Goal: Task Accomplishment & Management: Use online tool/utility

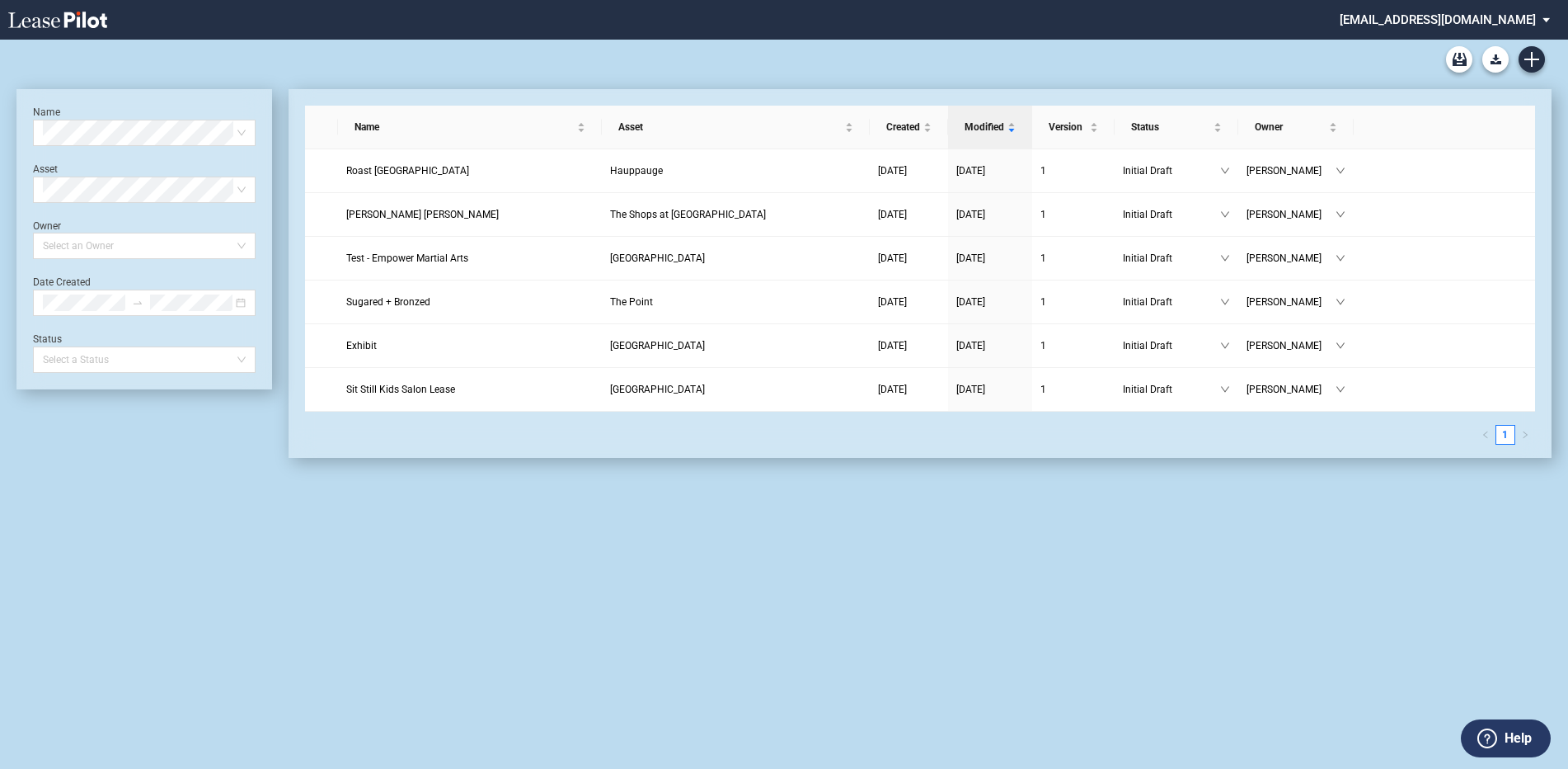
click at [1537, 15] on md-select "[EMAIL_ADDRESS][DOMAIN_NAME] Admin Area Settings Sign Out" at bounding box center [1451, 18] width 226 height 37
click at [1435, 42] on div "Admin Area" at bounding box center [1421, 44] width 60 height 16
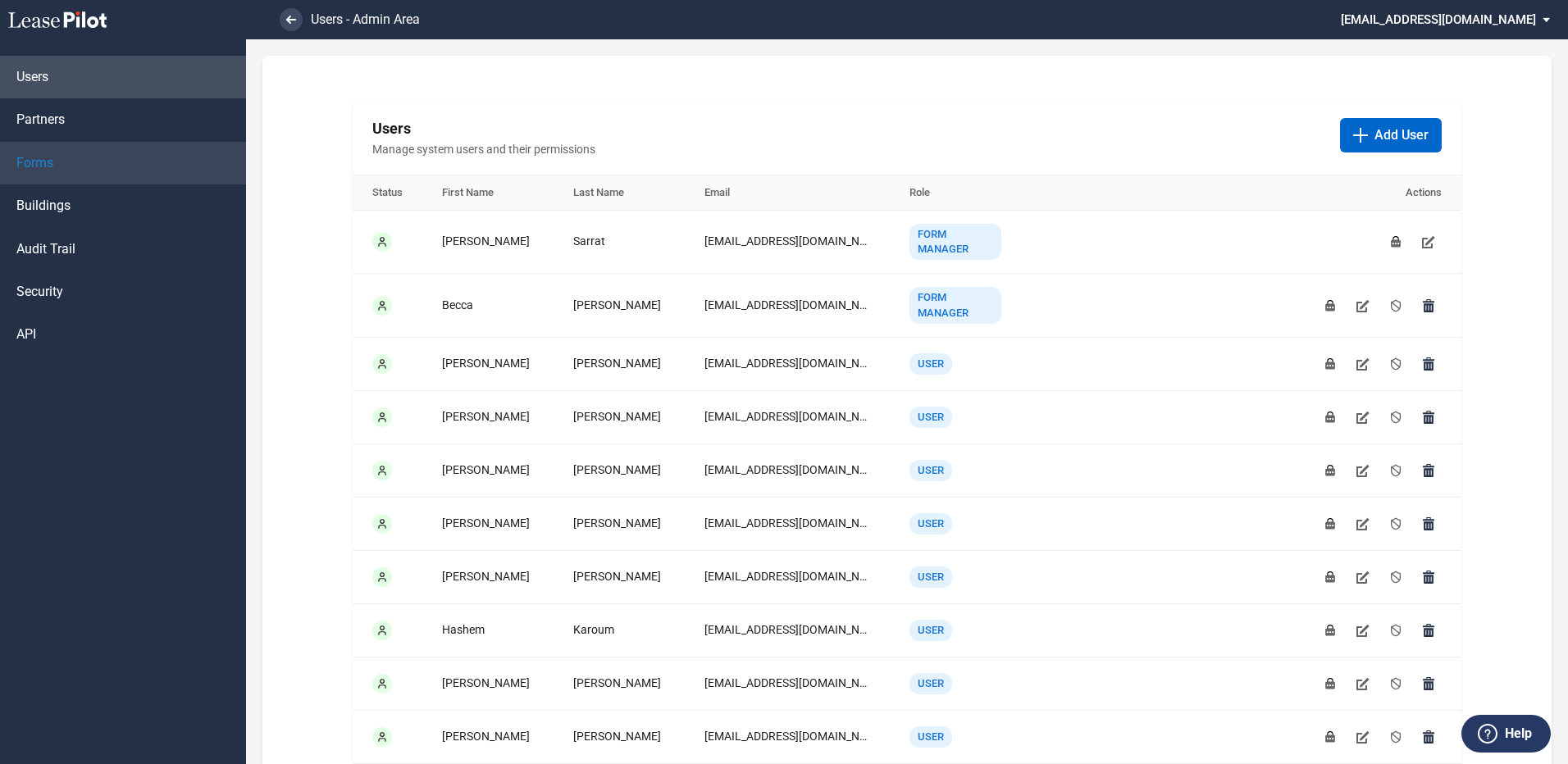
click at [29, 161] on span "Forms" at bounding box center [35, 163] width 36 height 18
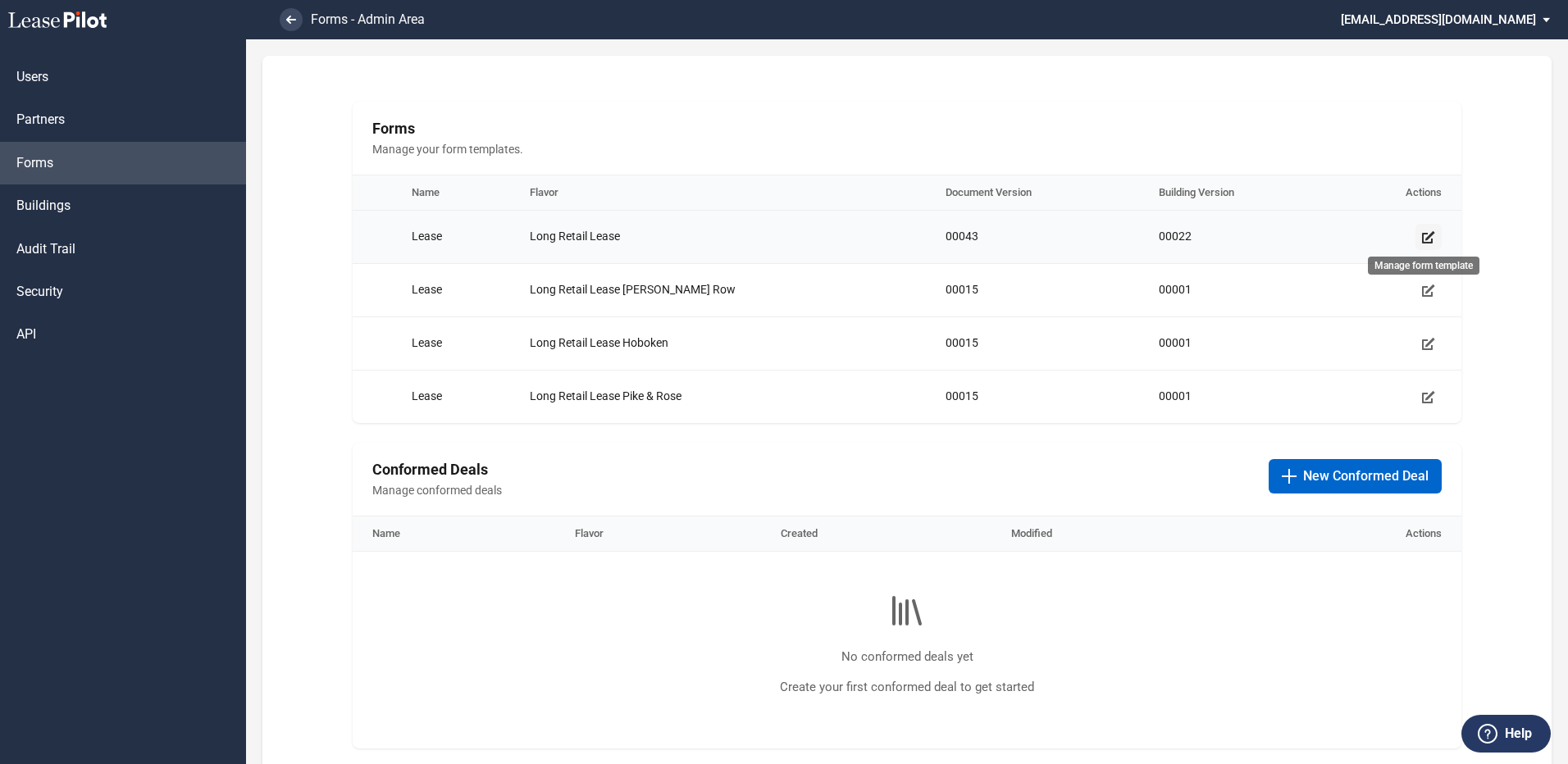
click at [1422, 235] on icon "Manage form template" at bounding box center [1429, 237] width 13 height 13
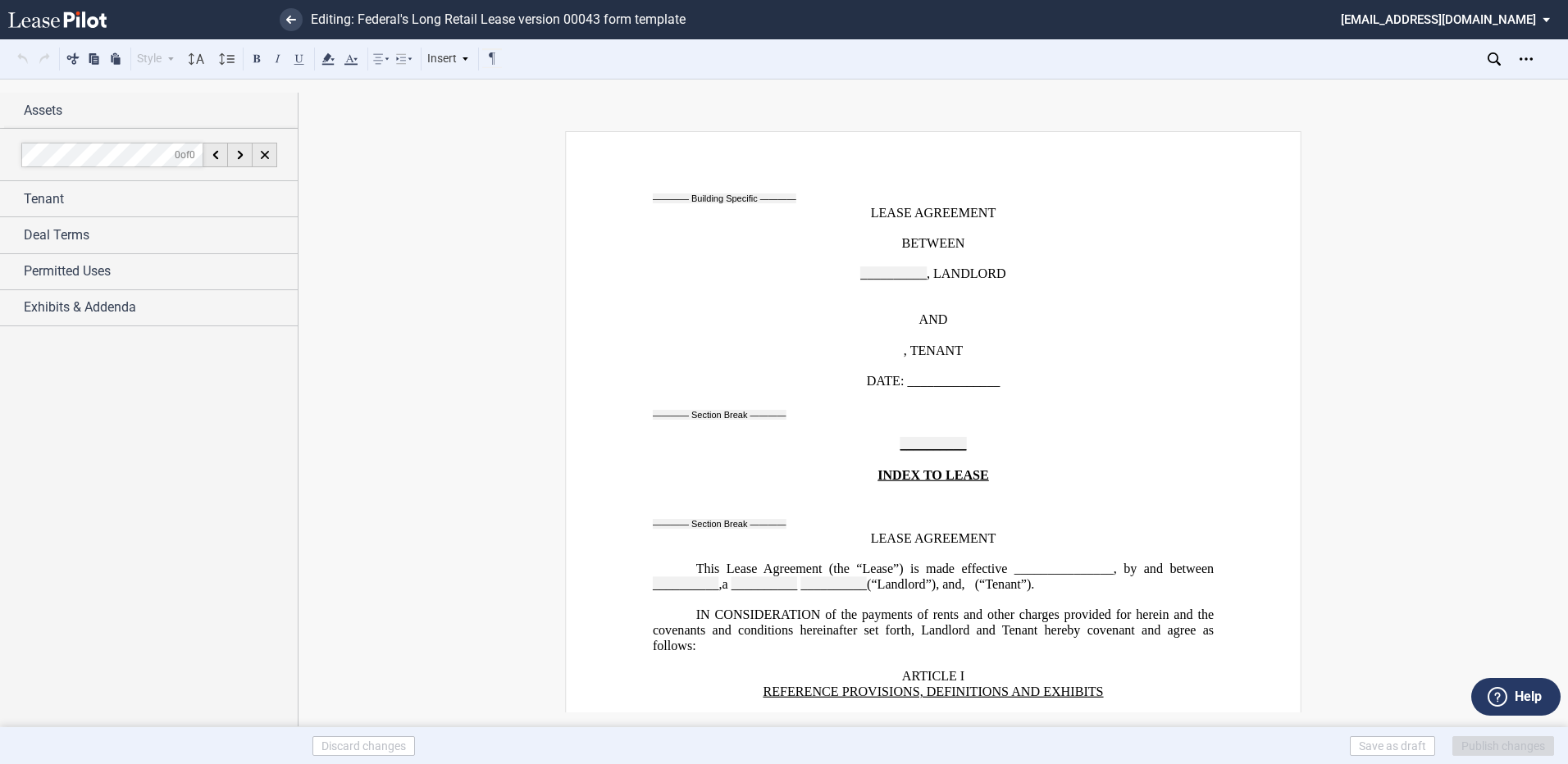
click at [963, 345] on span ", TENANT" at bounding box center [933, 350] width 59 height 14
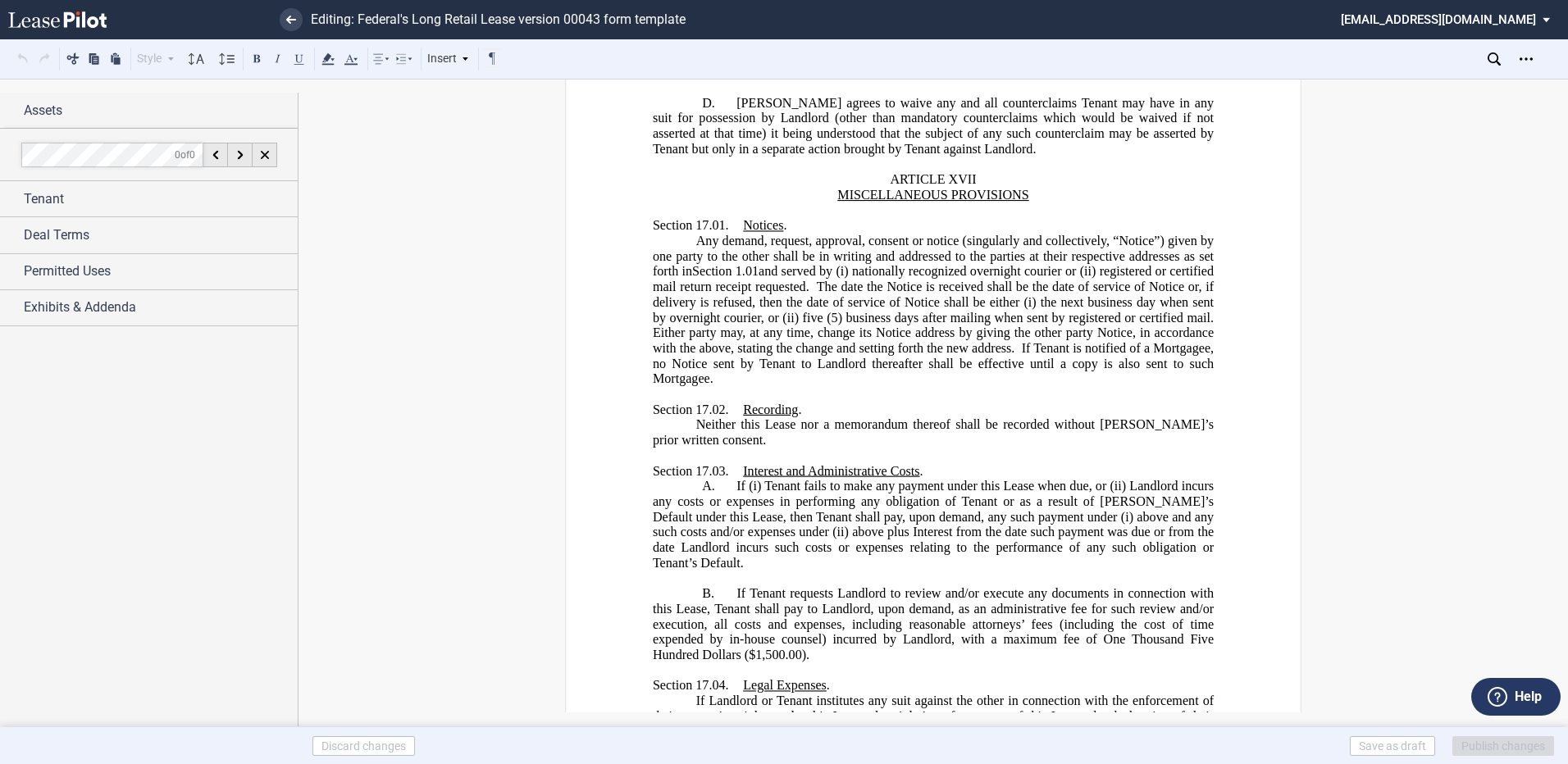
scroll to position [20502, 0]
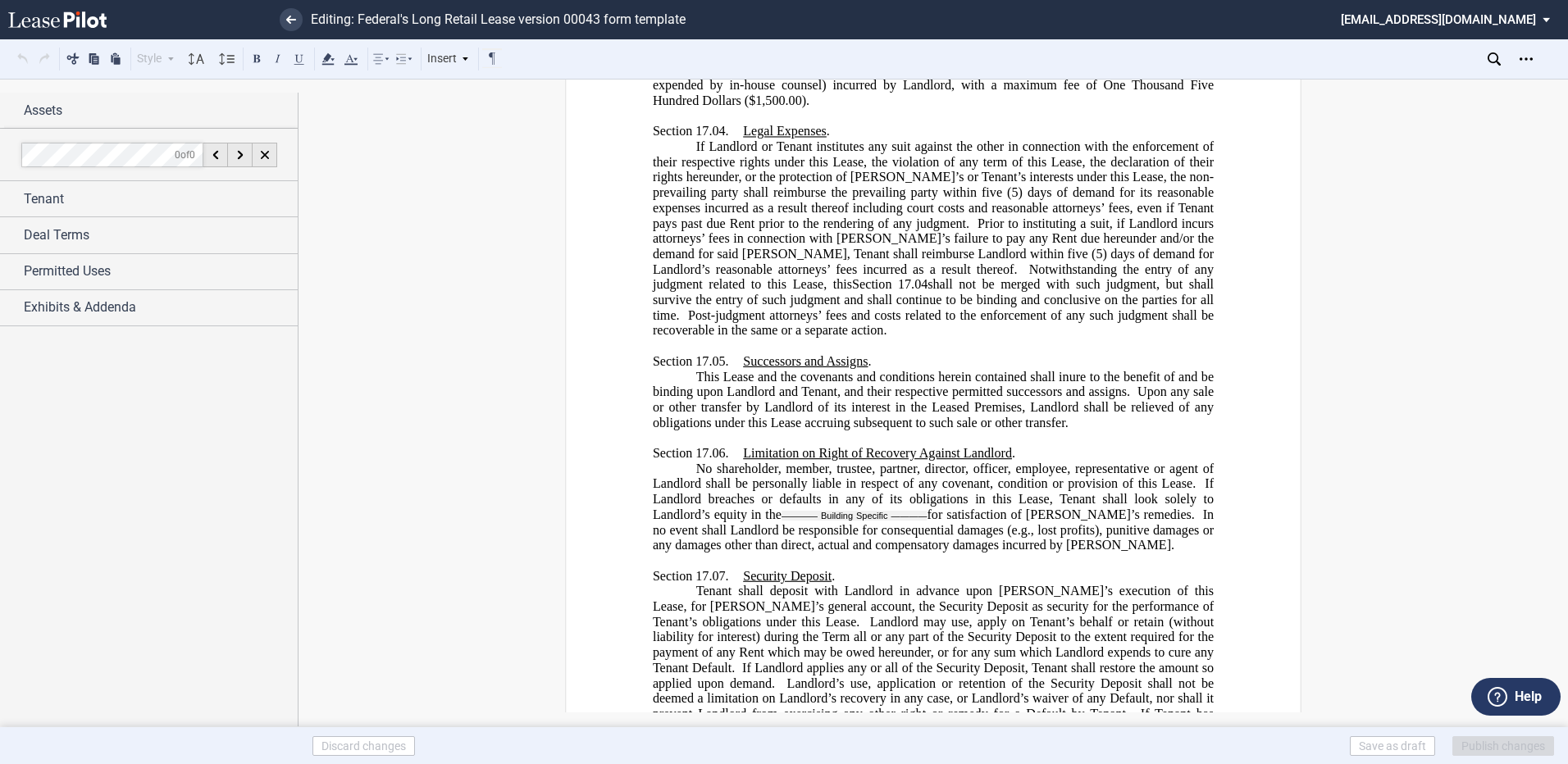
click at [1066, 706] on span "If Tenant has complied with all the terms, covenants, agreements, and condition…" at bounding box center [935, 736] width 564 height 60
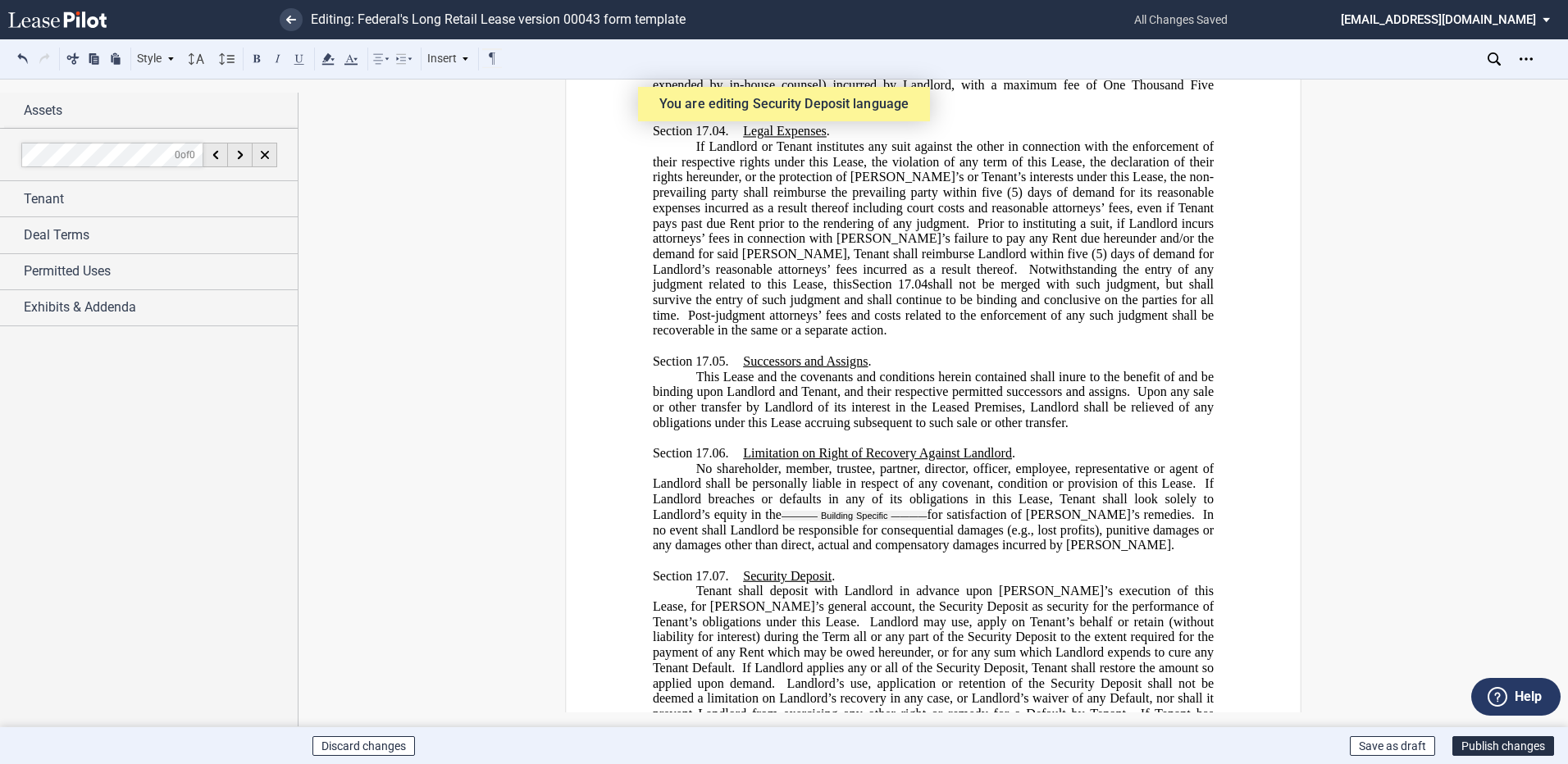
scroll to position [20666, 0]
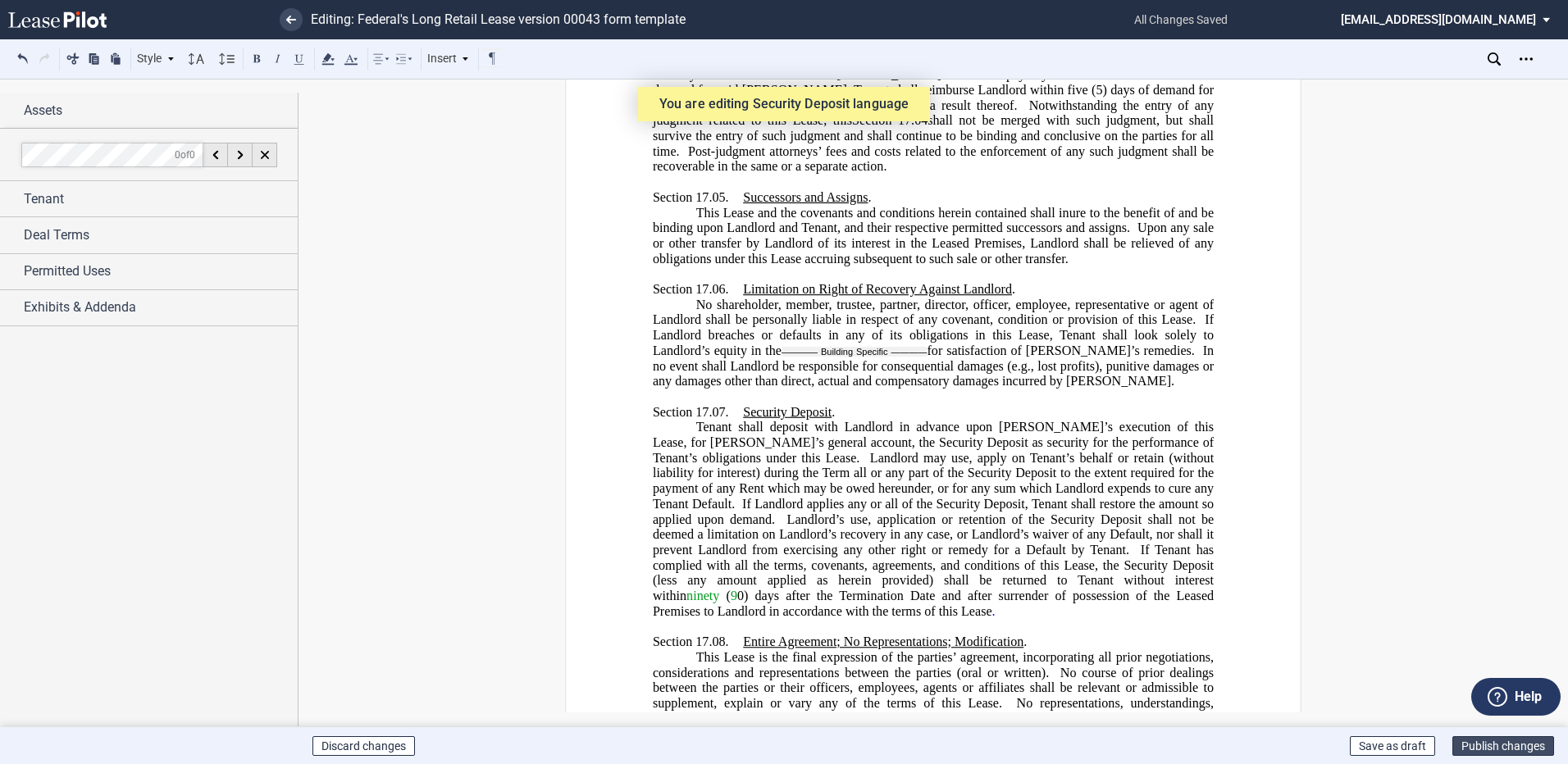
click at [1497, 741] on button "Publish changes" at bounding box center [1503, 746] width 102 height 20
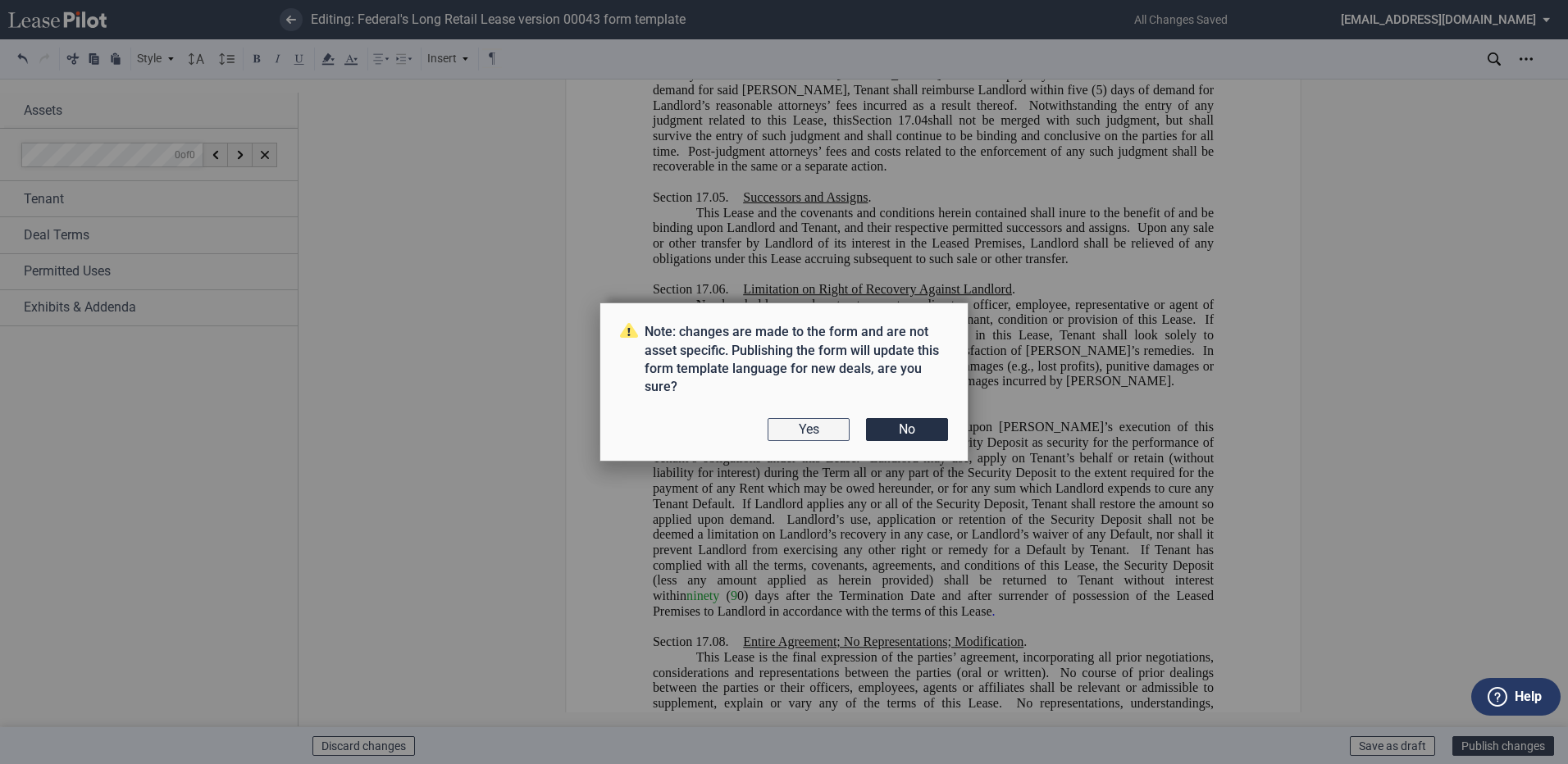
click at [810, 427] on button "Yes" at bounding box center [808, 429] width 82 height 23
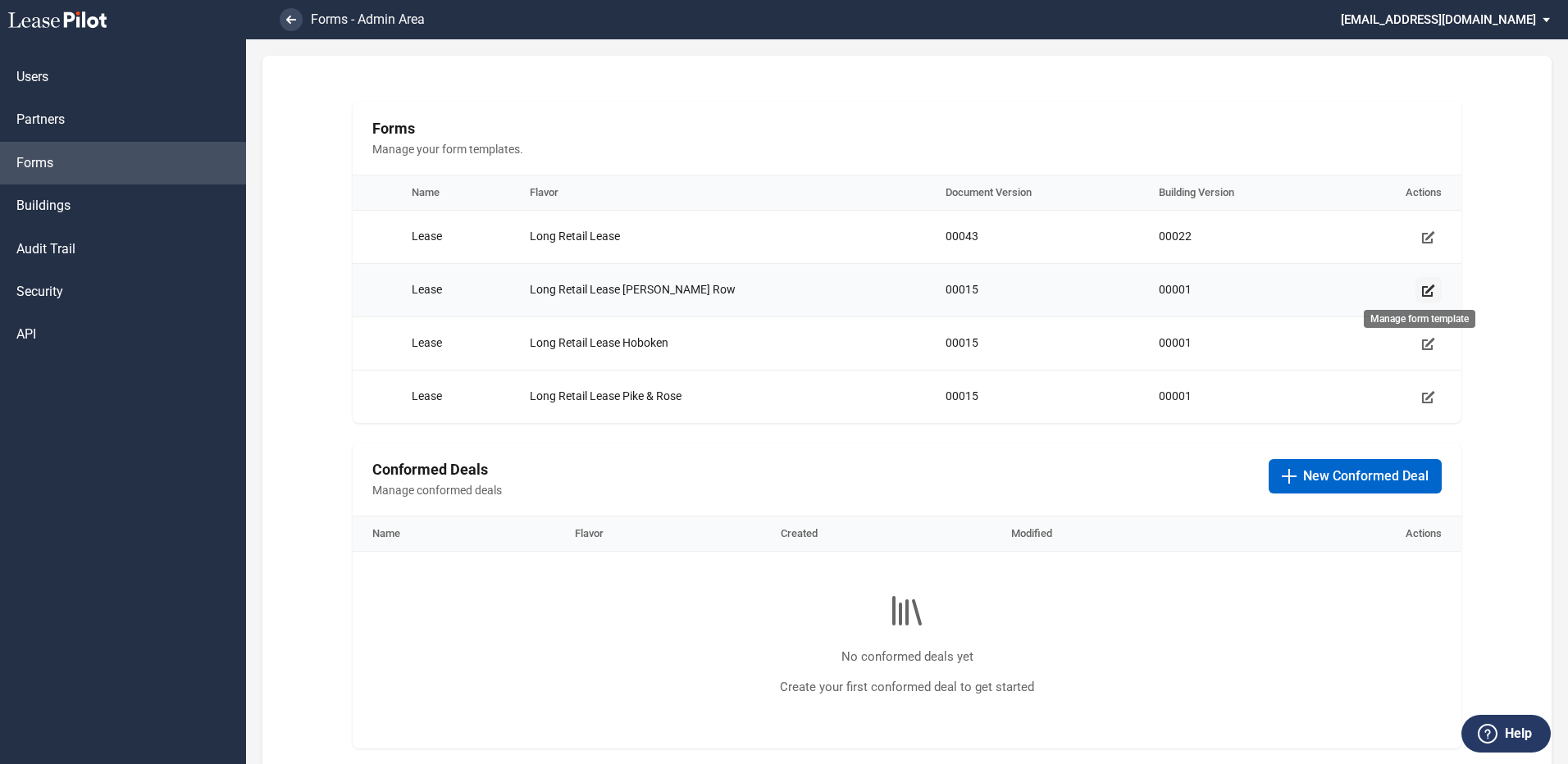
click at [1426, 288] on use "Manage form template" at bounding box center [1429, 290] width 13 height 12
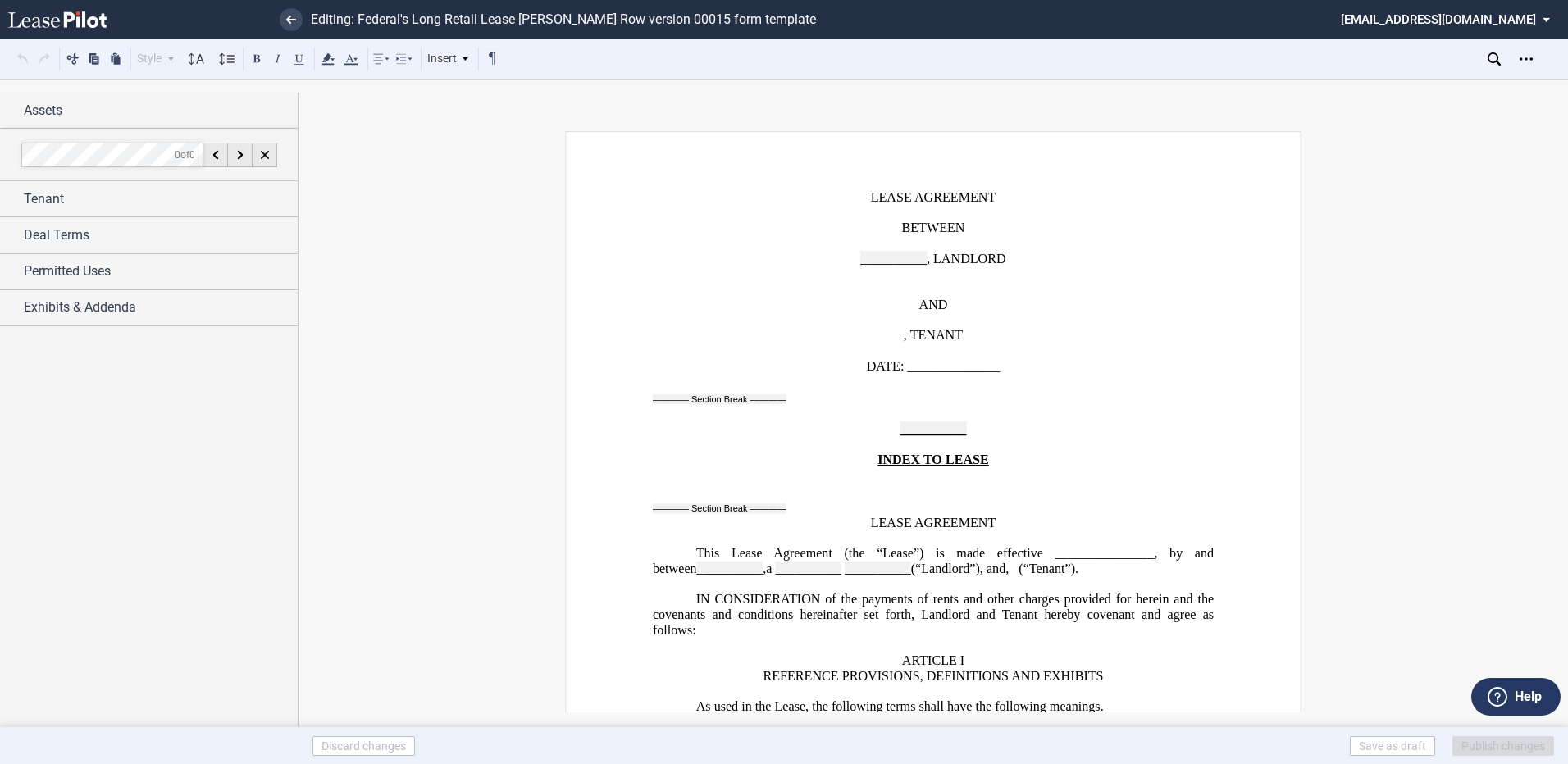
click at [983, 260] on span ", LANDLORD" at bounding box center [966, 258] width 80 height 14
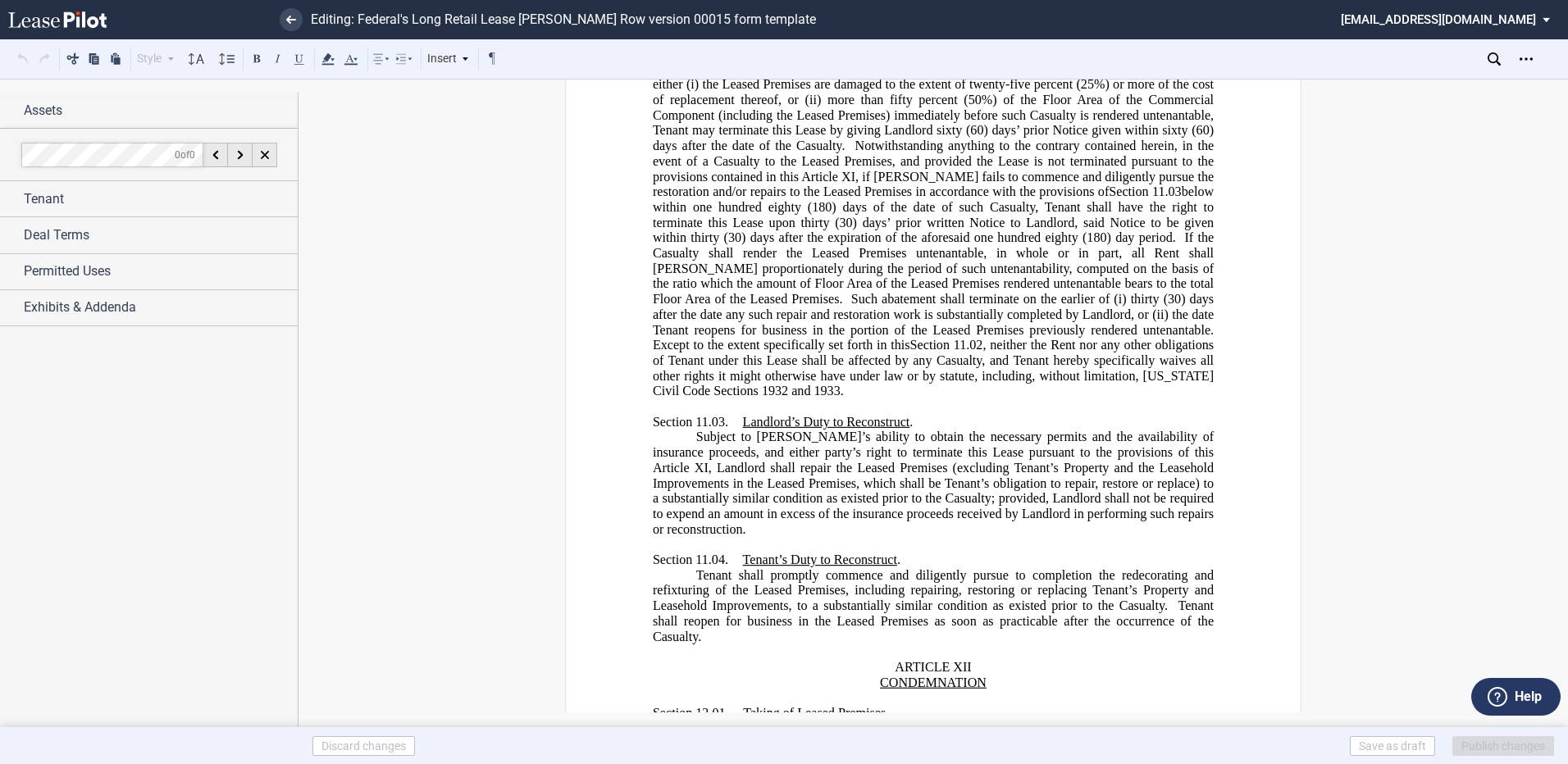
scroll to position [18549, 0]
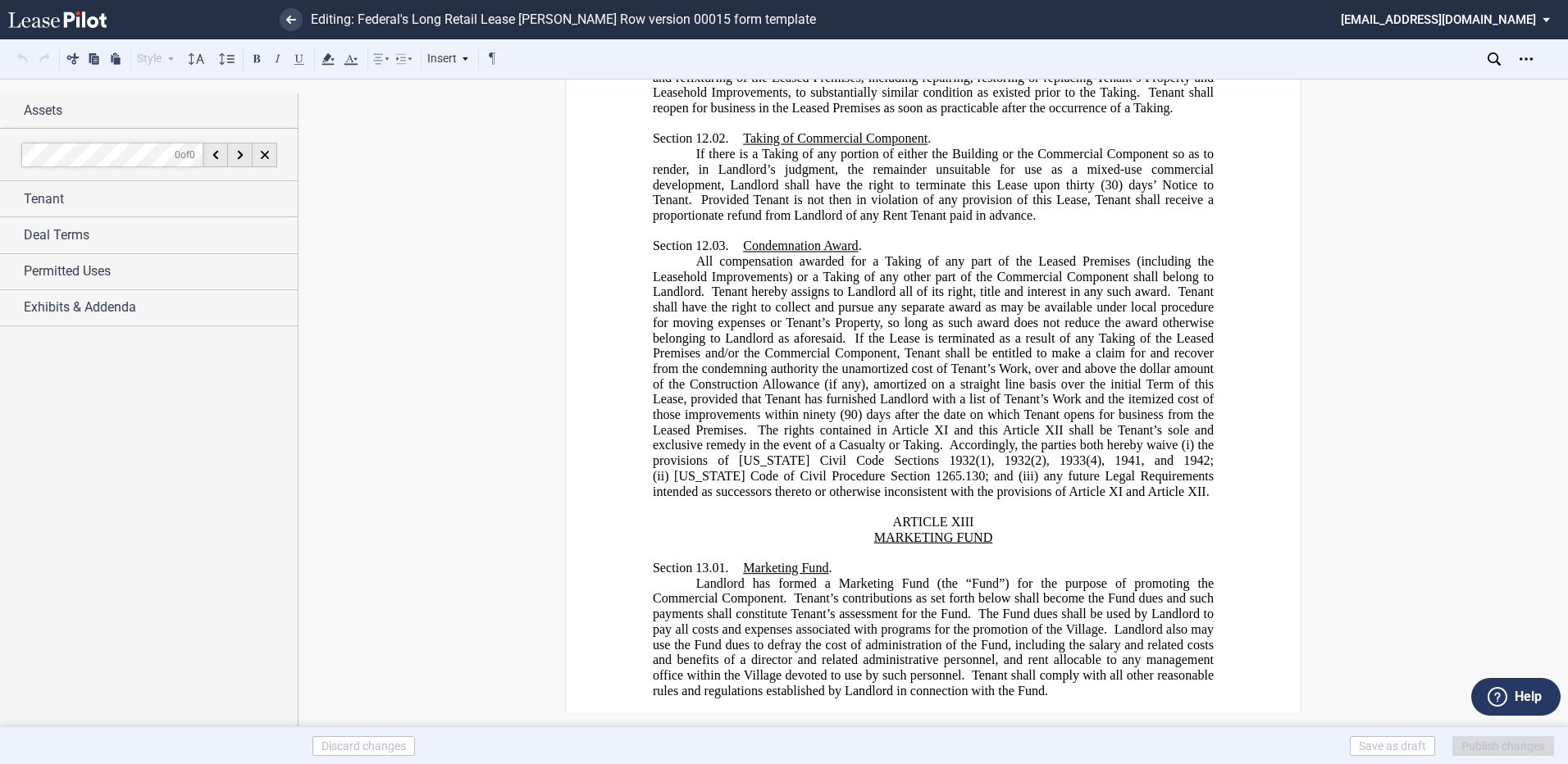
click at [757, 469] on span "any future Legal Requirements intended as successors thereto or otherwise incon…" at bounding box center [935, 483] width 564 height 30
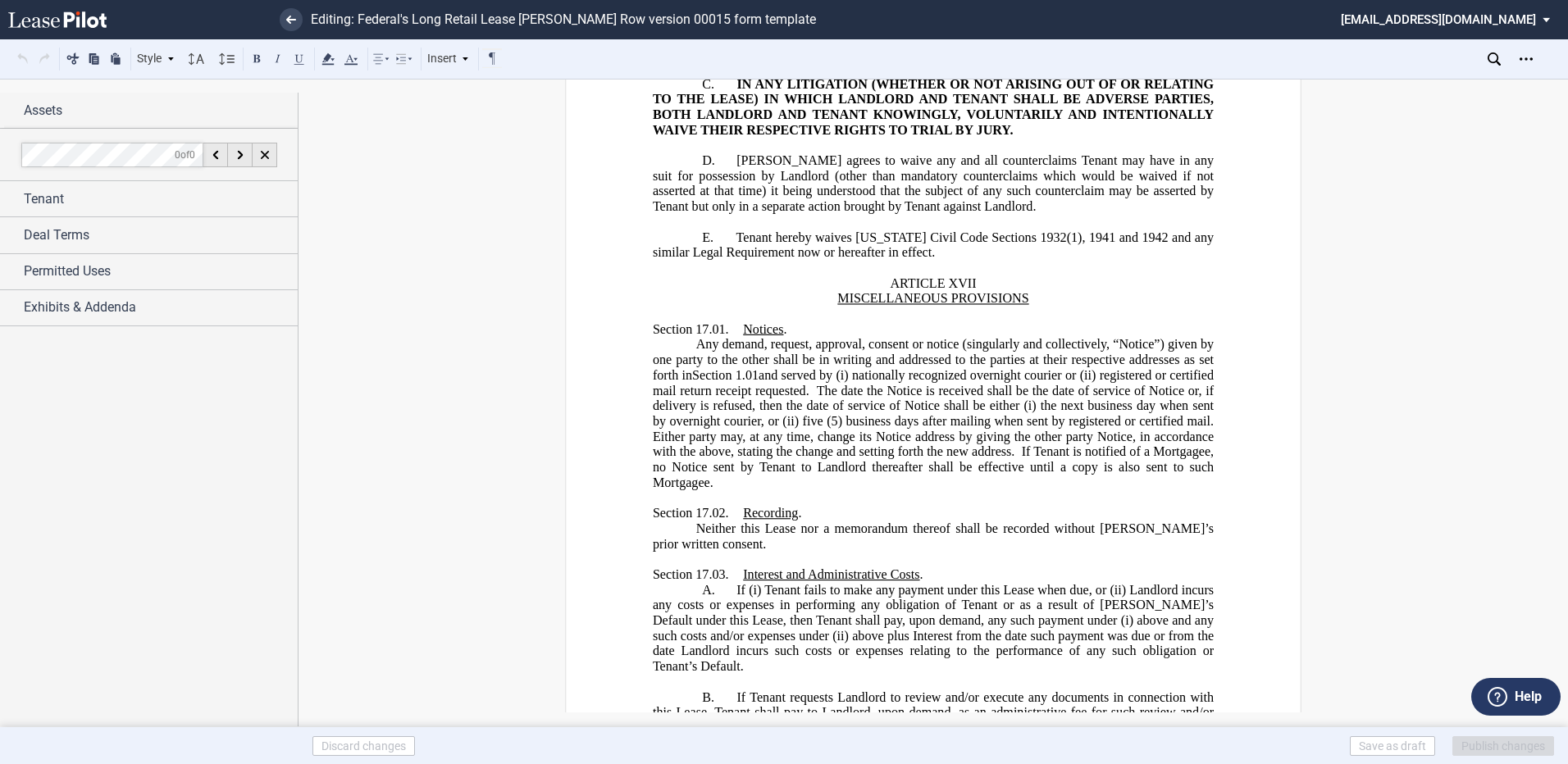
scroll to position [23122, 0]
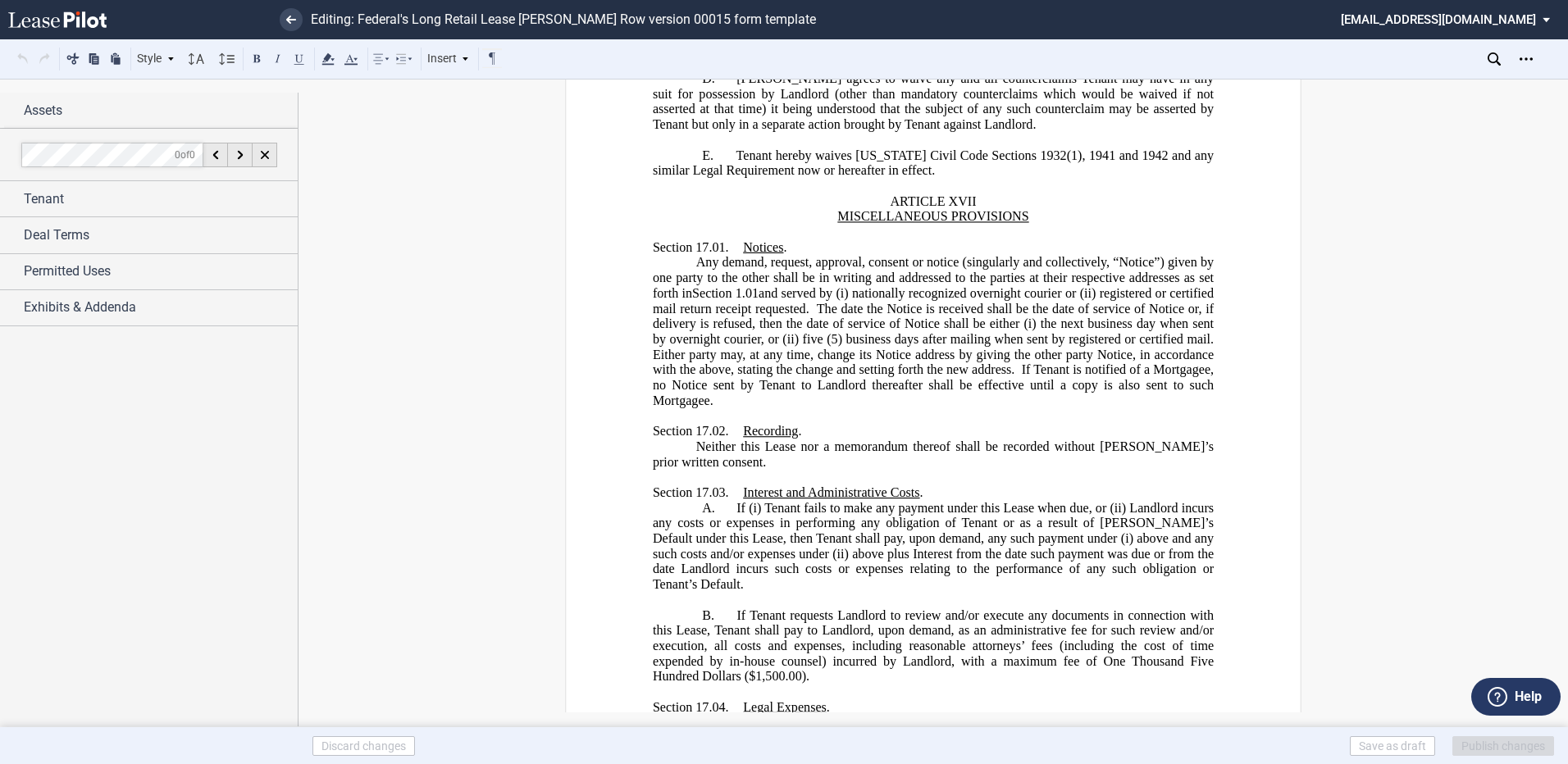
drag, startPoint x: 1100, startPoint y: 521, endPoint x: 1118, endPoint y: 539, distance: 25.5
click at [1105, 608] on span "If Tenant requests Landlord to review and/or execute any documents in connectio…" at bounding box center [935, 645] width 564 height 76
click at [1108, 608] on span "If Tenant requests Landlord to review and/or execute any documents in connectio…" at bounding box center [935, 645] width 564 height 76
click at [1102, 608] on span "If Tenant requests Landlord to review and/or execute any documents in connectio…" at bounding box center [935, 645] width 564 height 76
click at [749, 669] on span "($1,500.00)." at bounding box center [777, 676] width 65 height 14
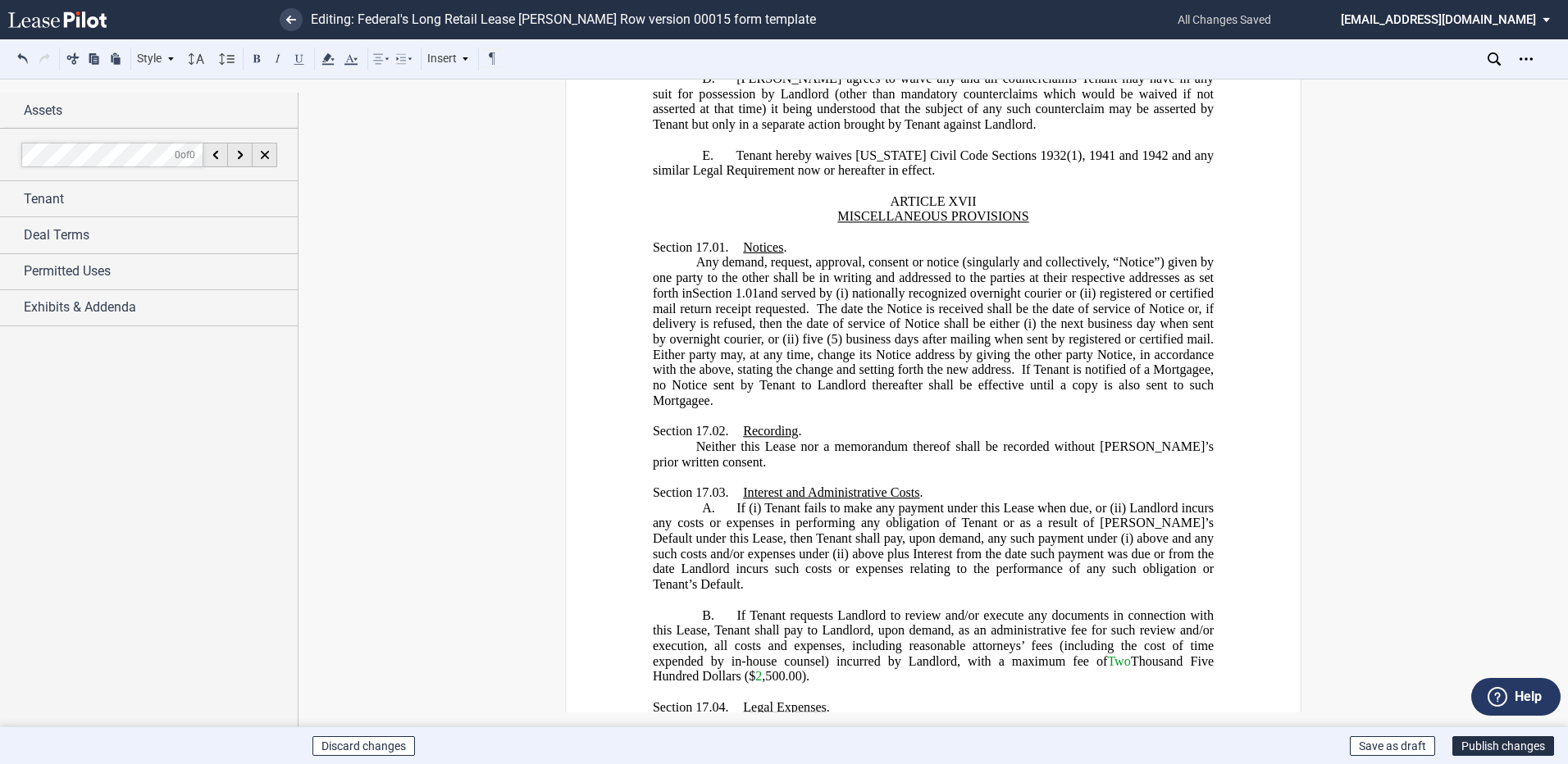
scroll to position [23676, 0]
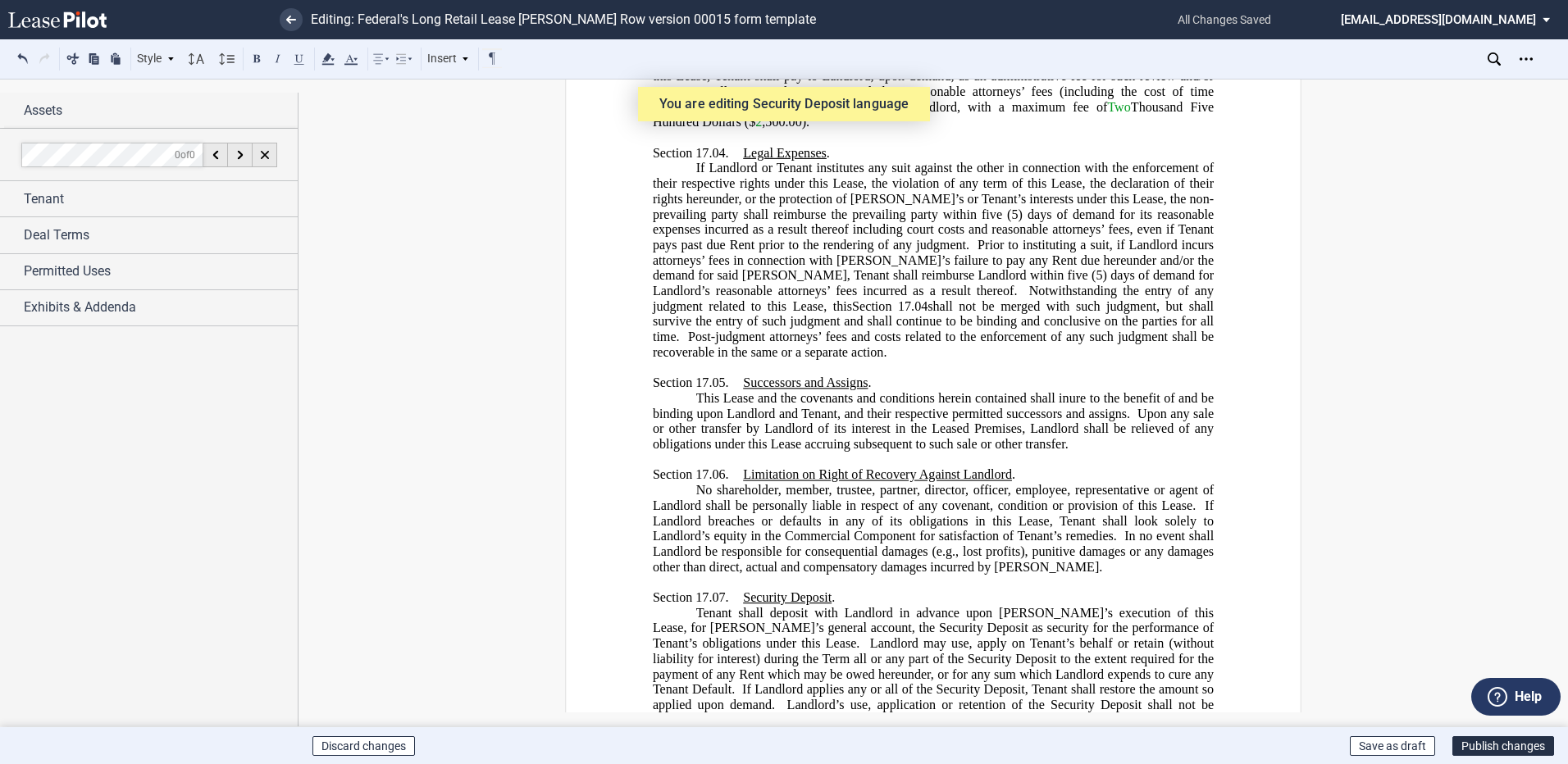
drag, startPoint x: 1067, startPoint y: 611, endPoint x: 1087, endPoint y: 611, distance: 20.0
click at [1087, 728] on span "If Tenant has complied with all the terms, covenants, agreements, and condition…" at bounding box center [935, 757] width 564 height 60
drag, startPoint x: 1065, startPoint y: 614, endPoint x: 1097, endPoint y: 613, distance: 32.0
click at [1097, 613] on span "Tenant shall deposit with Landlord in advance upon Tenant’s execution of this L…" at bounding box center [935, 711] width 564 height 214
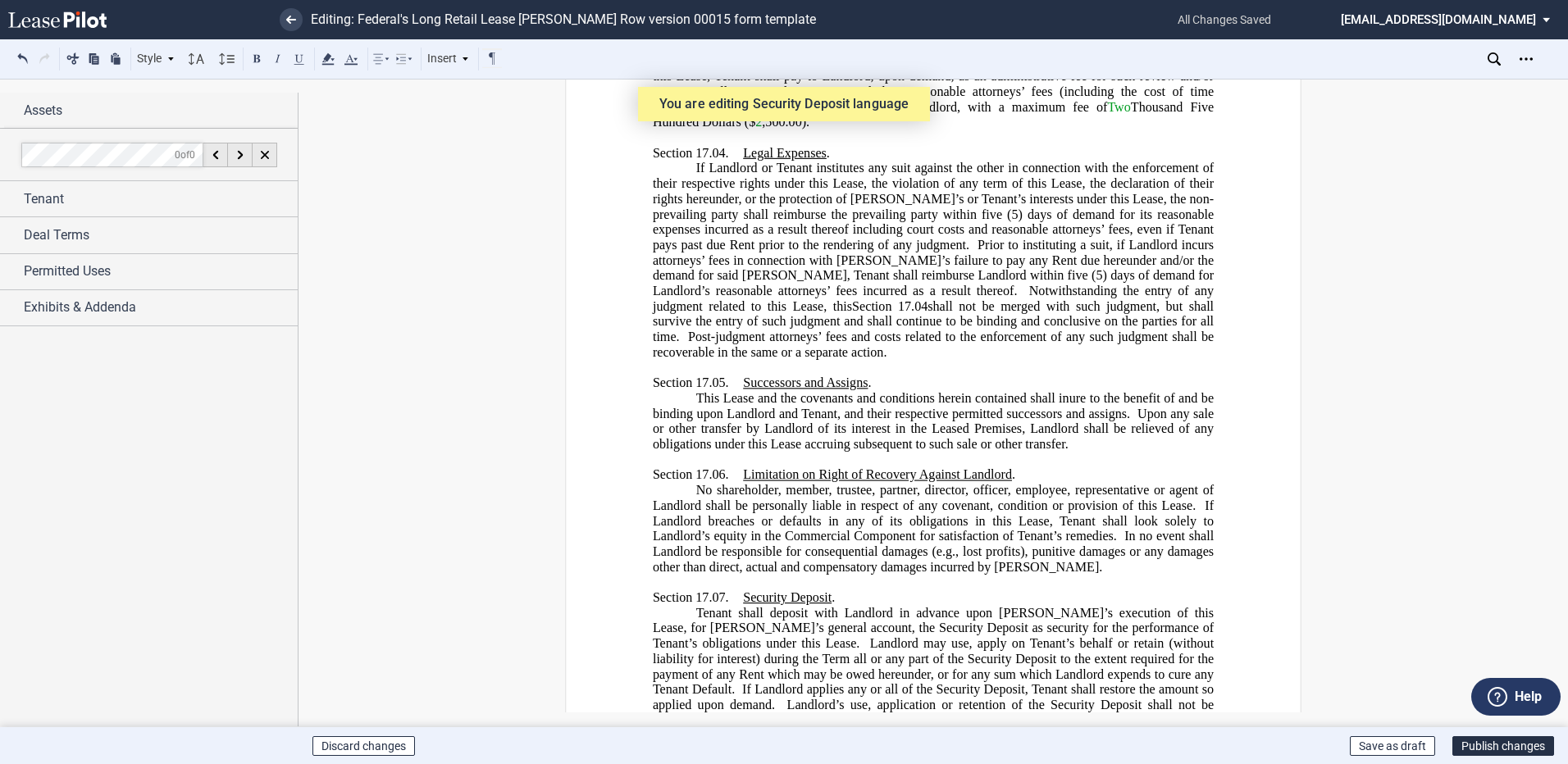
click at [923, 698] on span "Landlord’s use, application or retention of the Security Deposit shall not be d…" at bounding box center [935, 720] width 564 height 45
drag, startPoint x: 1062, startPoint y: 613, endPoint x: 1086, endPoint y: 625, distance: 26.8
click at [1063, 728] on span "If Tenant has complied with all the terms, covenants, agreements, and condition…" at bounding box center [935, 757] width 564 height 60
click at [836, 529] on span "In no event shall Landlord be responsible for consequential damages (e.g., lost…" at bounding box center [935, 551] width 564 height 45
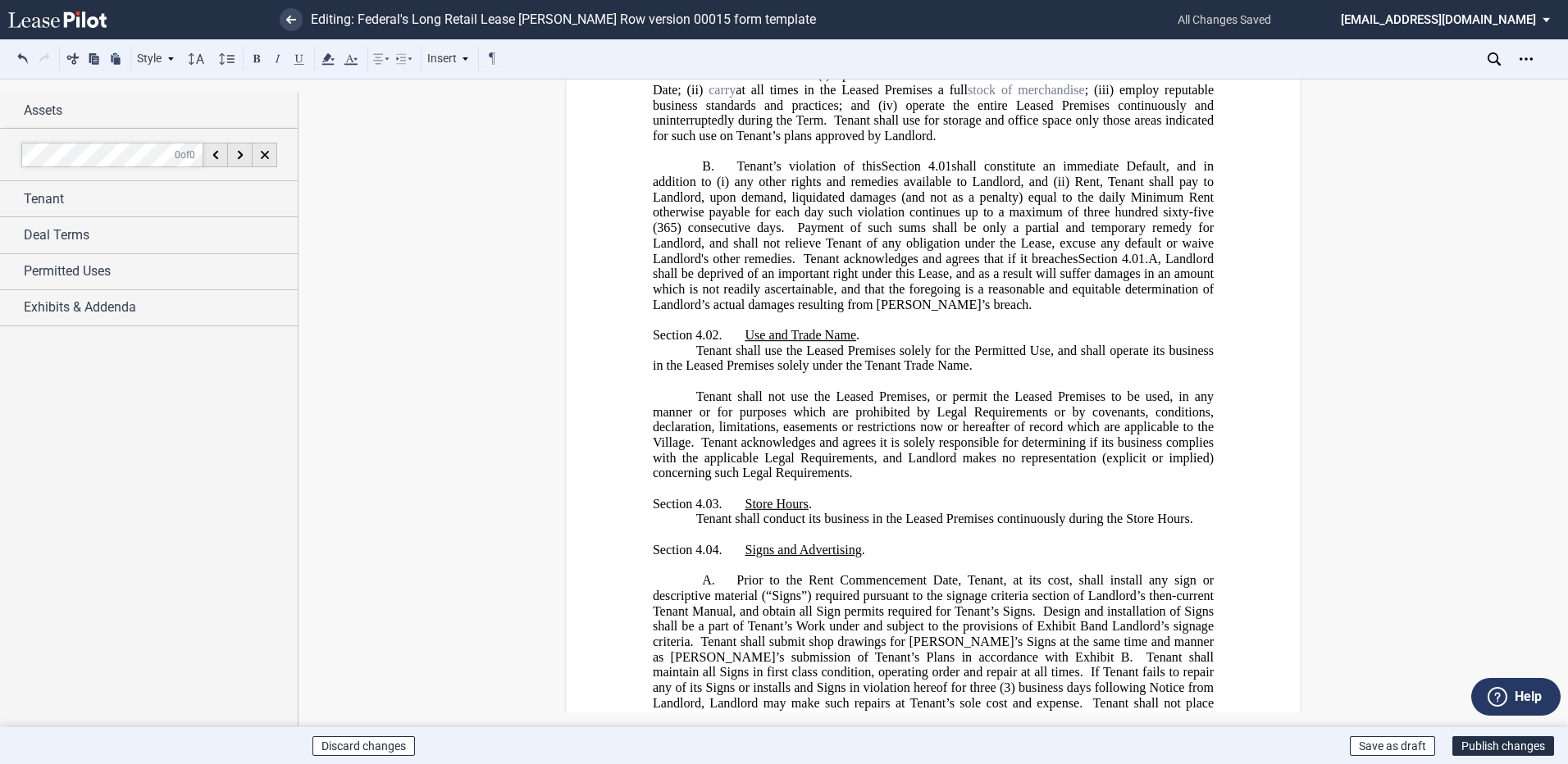
scroll to position [4909, 0]
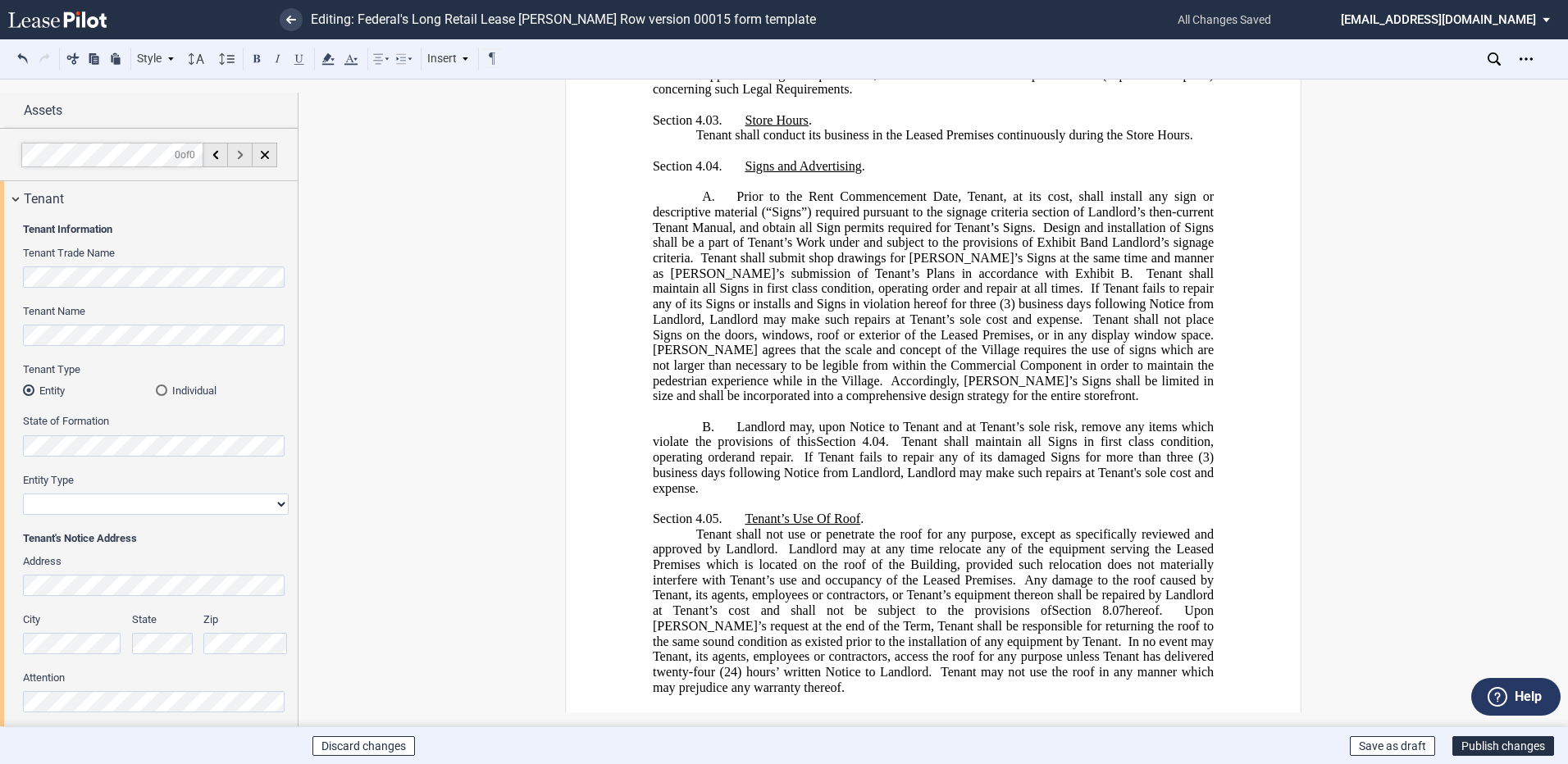
click at [236, 152] on div at bounding box center [241, 155] width 25 height 25
click at [688, 326] on span "(3) business days following Notice from Landlord, Landlord may make such repair…" at bounding box center [935, 312] width 564 height 30
click at [1491, 62] on use at bounding box center [1494, 59] width 13 height 13
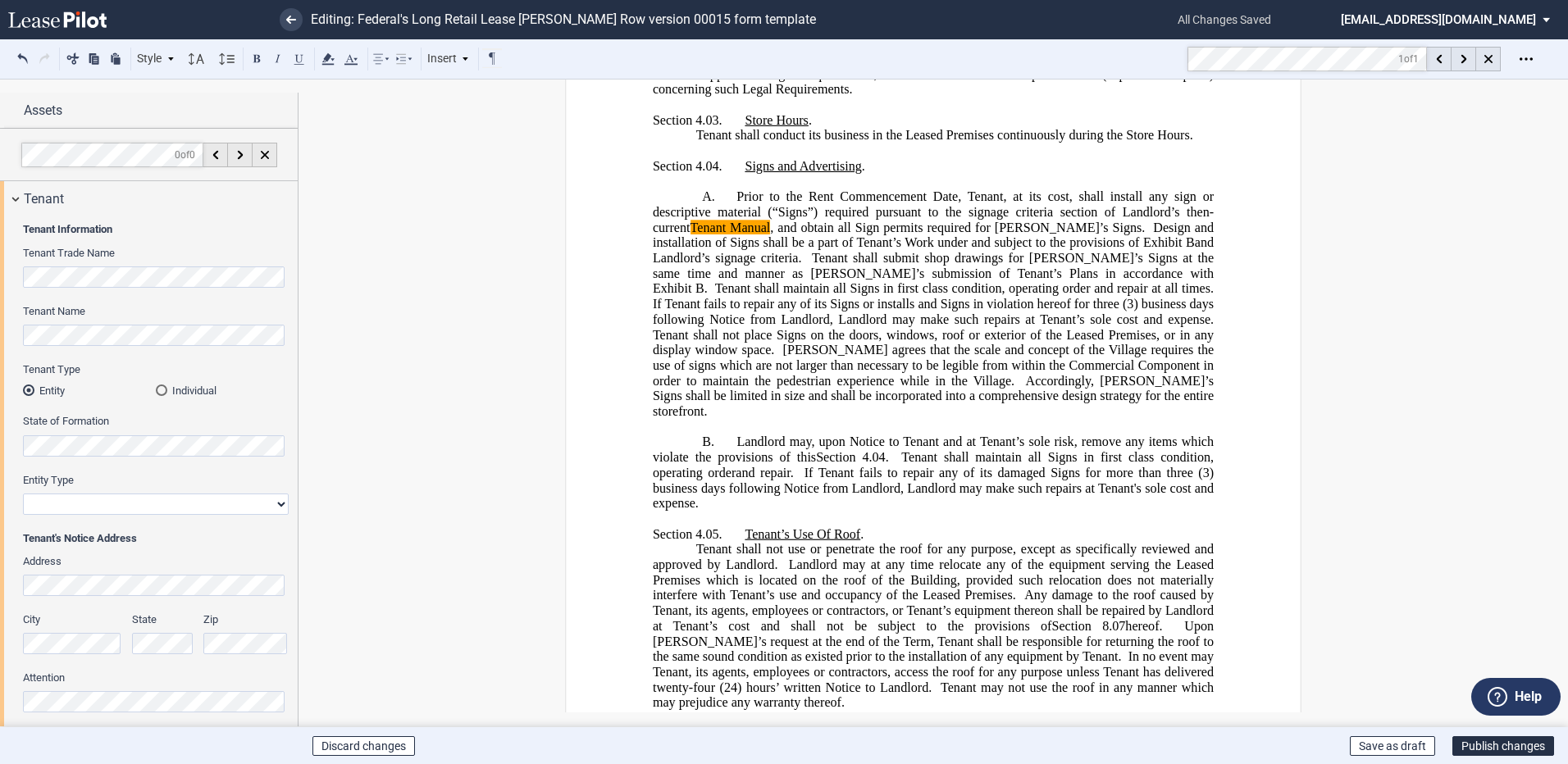
click at [908, 289] on span "Tenant shall submit shop drawings for Tenant’s Signs at the same time and manne…" at bounding box center [935, 273] width 564 height 45
click at [1485, 55] on icon at bounding box center [1488, 58] width 9 height 9
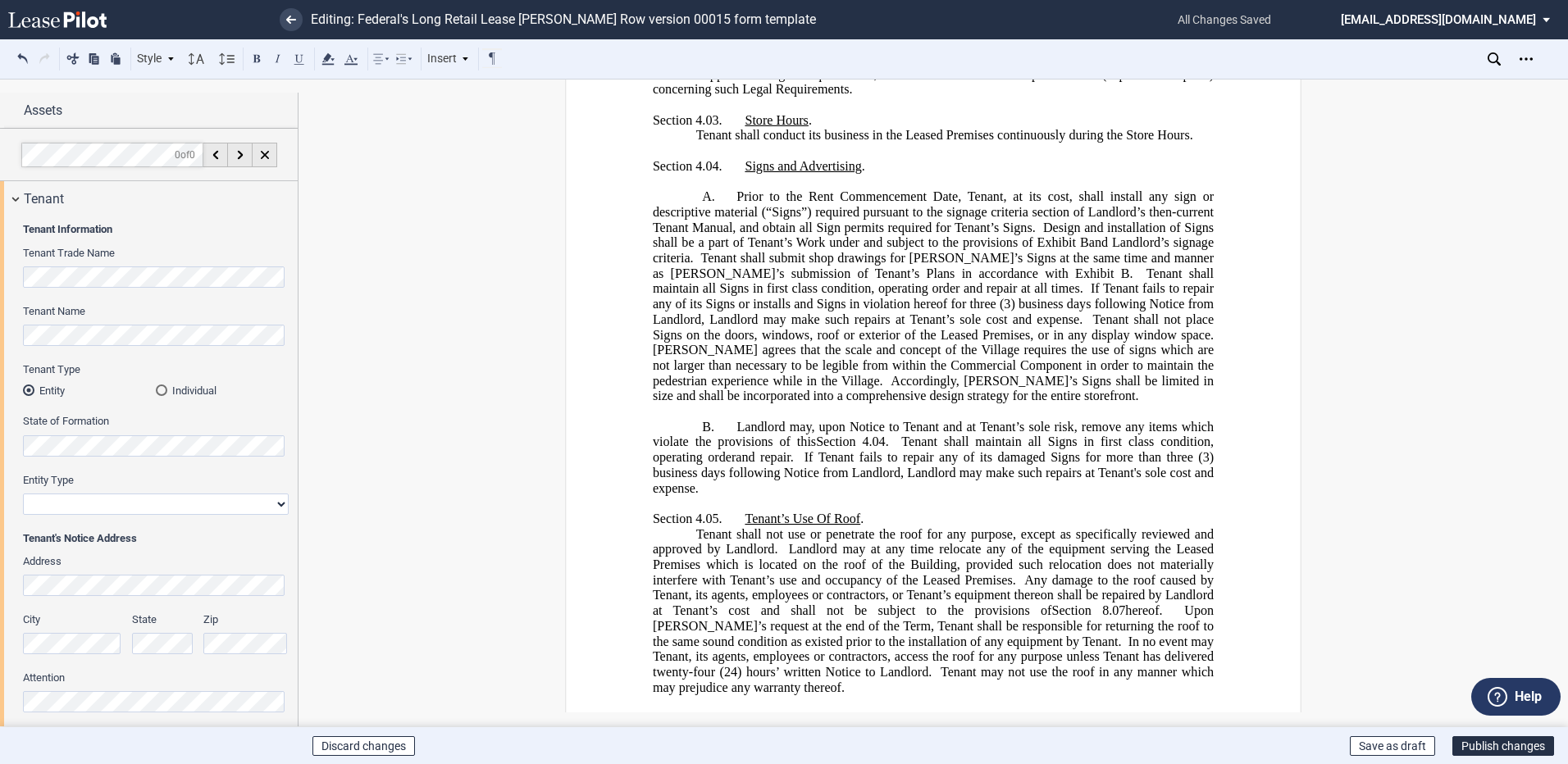
click at [963, 280] on span "Tenant shall submit shop drawings for Tenant’s Signs at the same time and manne…" at bounding box center [935, 266] width 564 height 30
click at [1497, 744] on button "Publish changes" at bounding box center [1503, 746] width 102 height 20
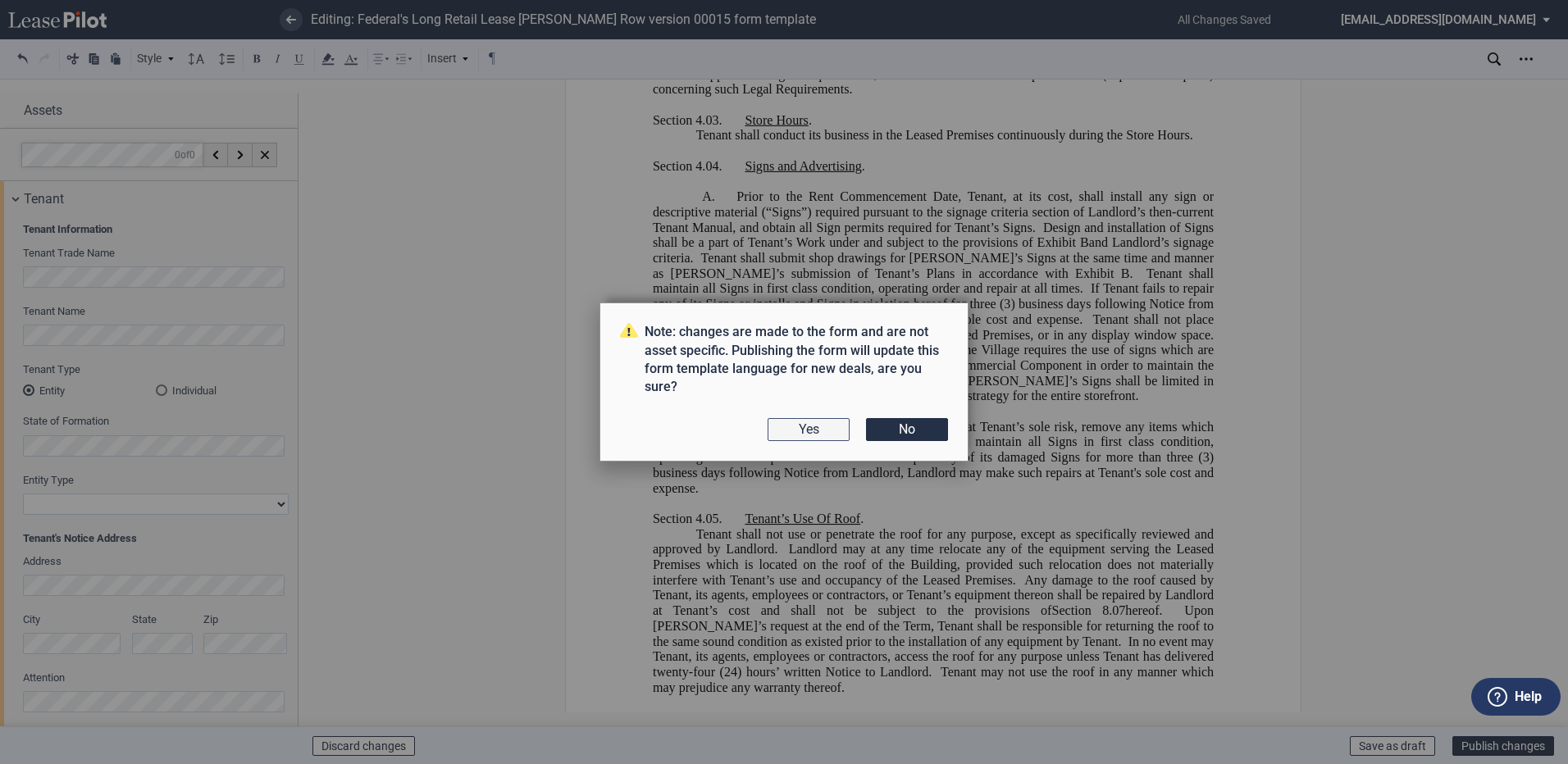
click at [814, 424] on button "Yes" at bounding box center [808, 429] width 82 height 23
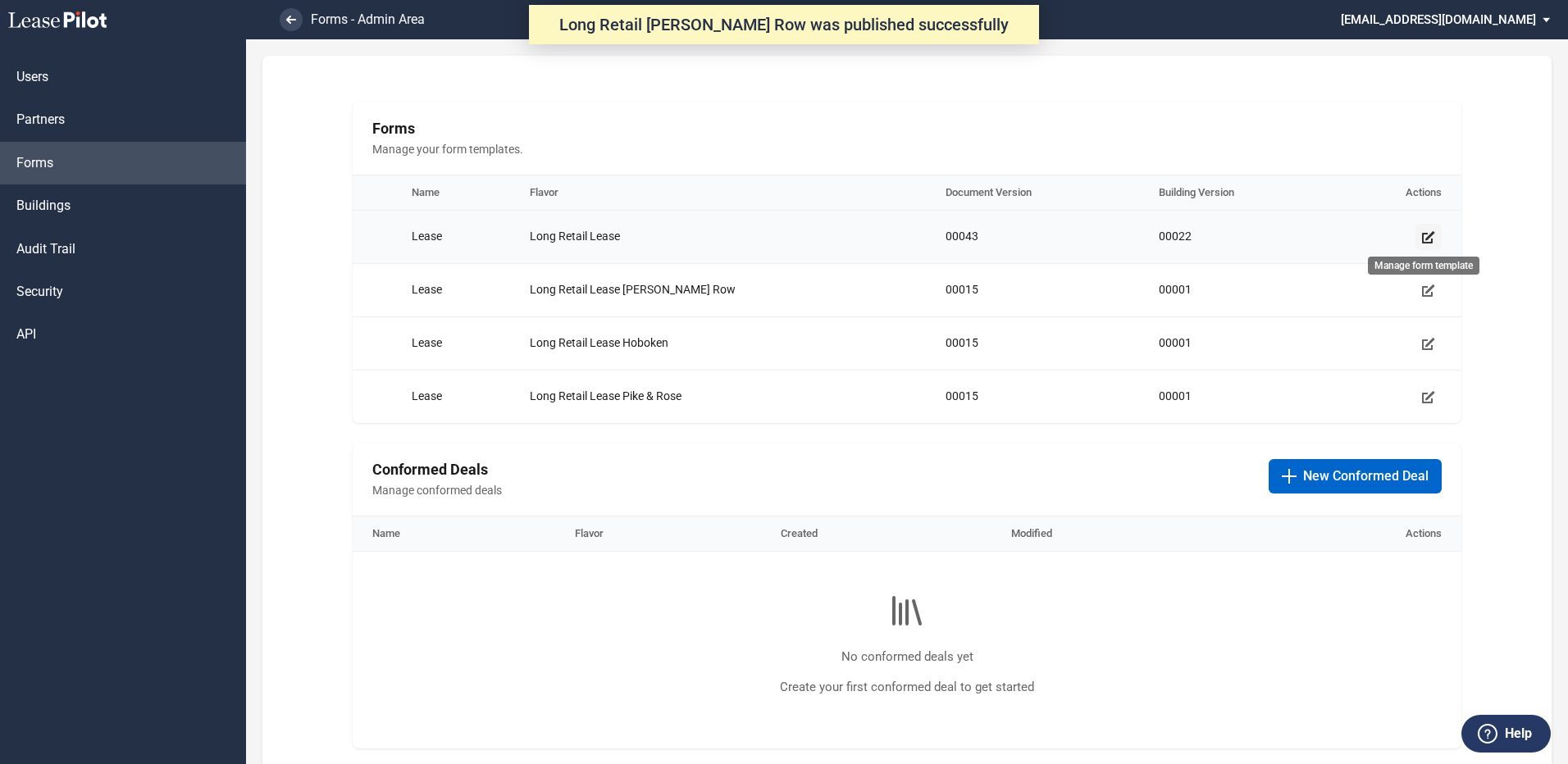
click at [1422, 238] on use "Manage form template" at bounding box center [1429, 237] width 13 height 12
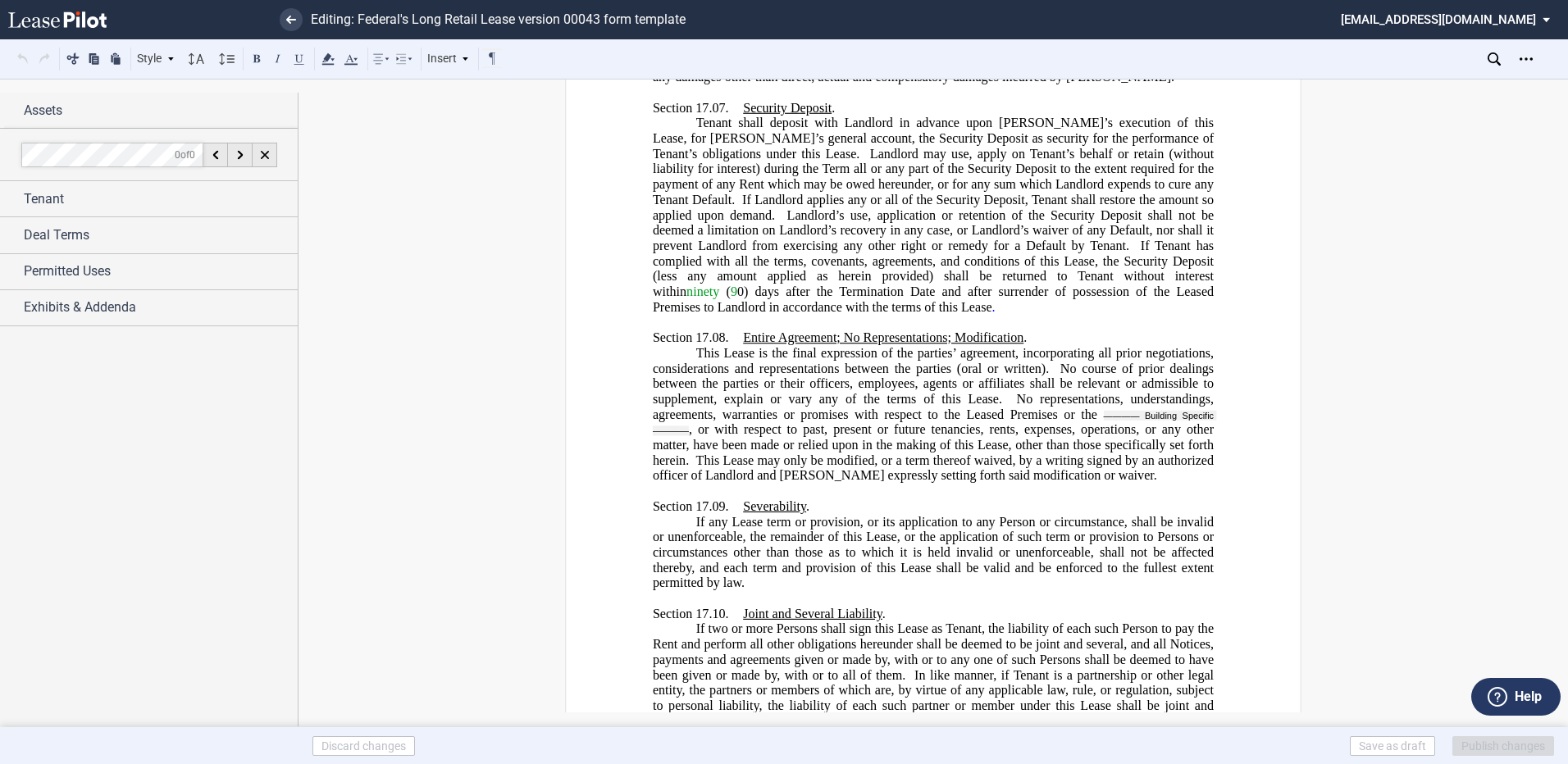
scroll to position [20806, 0]
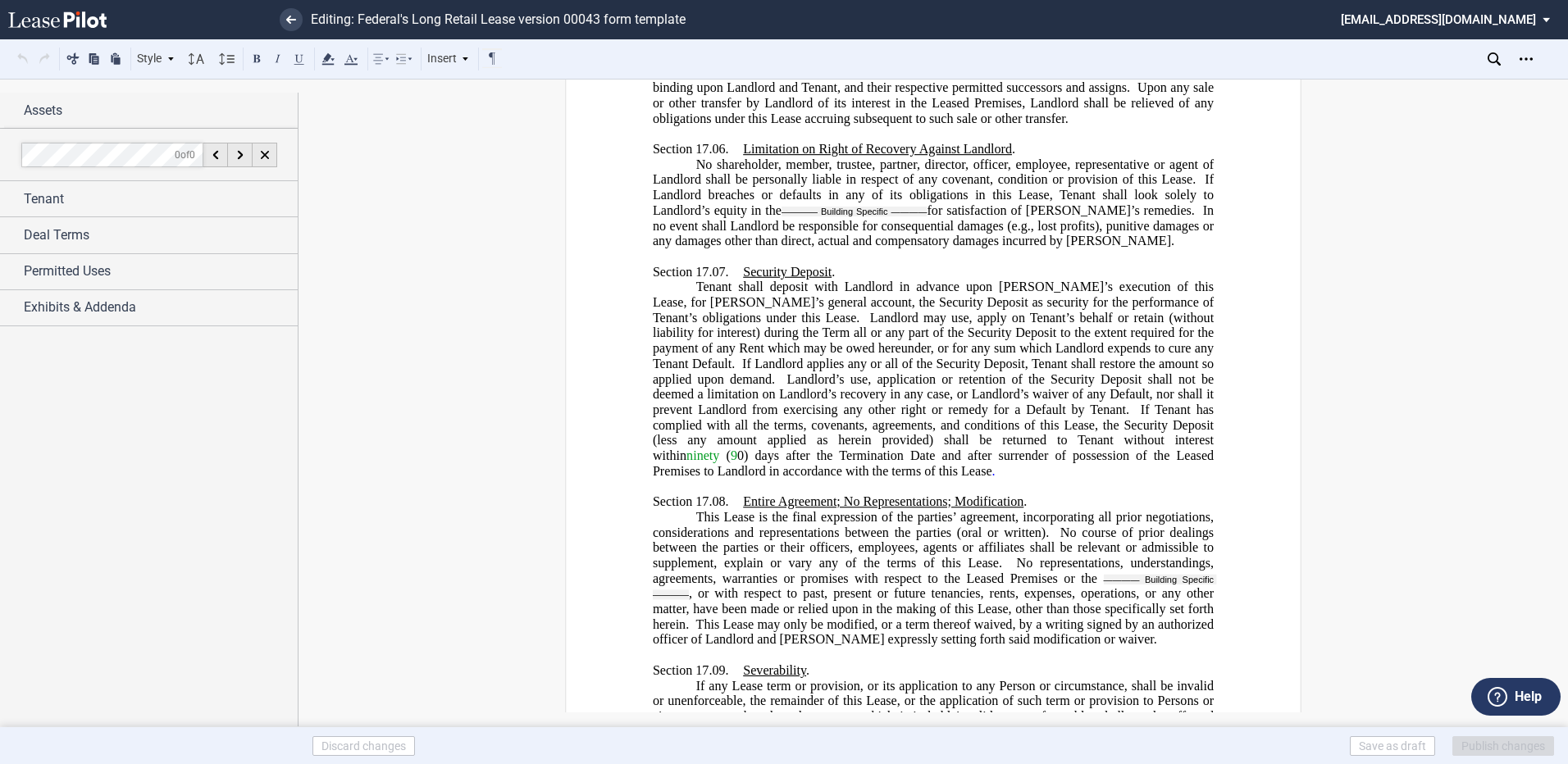
click at [1109, 347] on span "Tenant shall deposit with Landlord in advance upon Tenant’s execution of this L…" at bounding box center [935, 379] width 564 height 198
click at [719, 449] on span "ninety" at bounding box center [703, 455] width 33 height 14
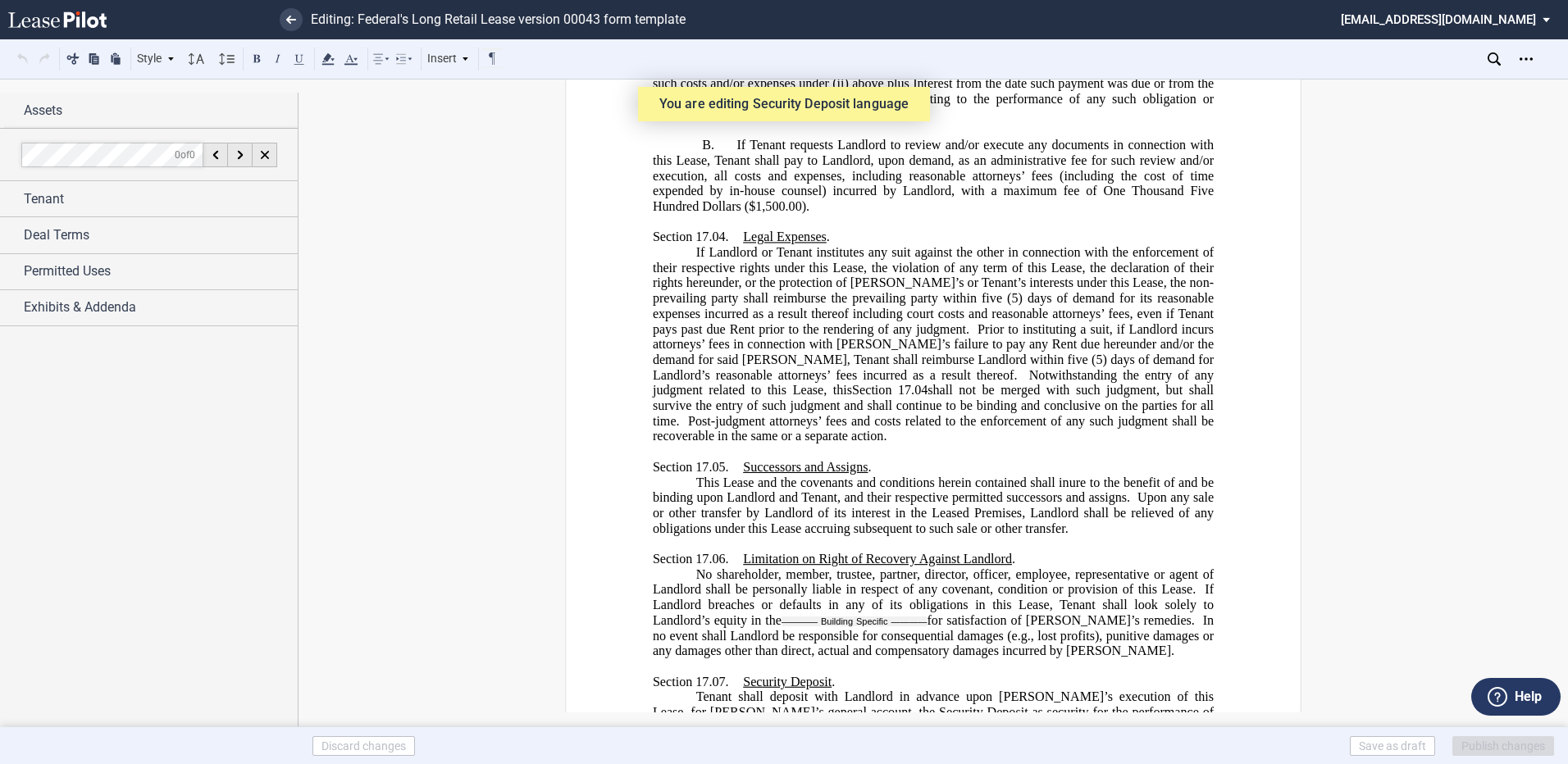
scroll to position [20233, 0]
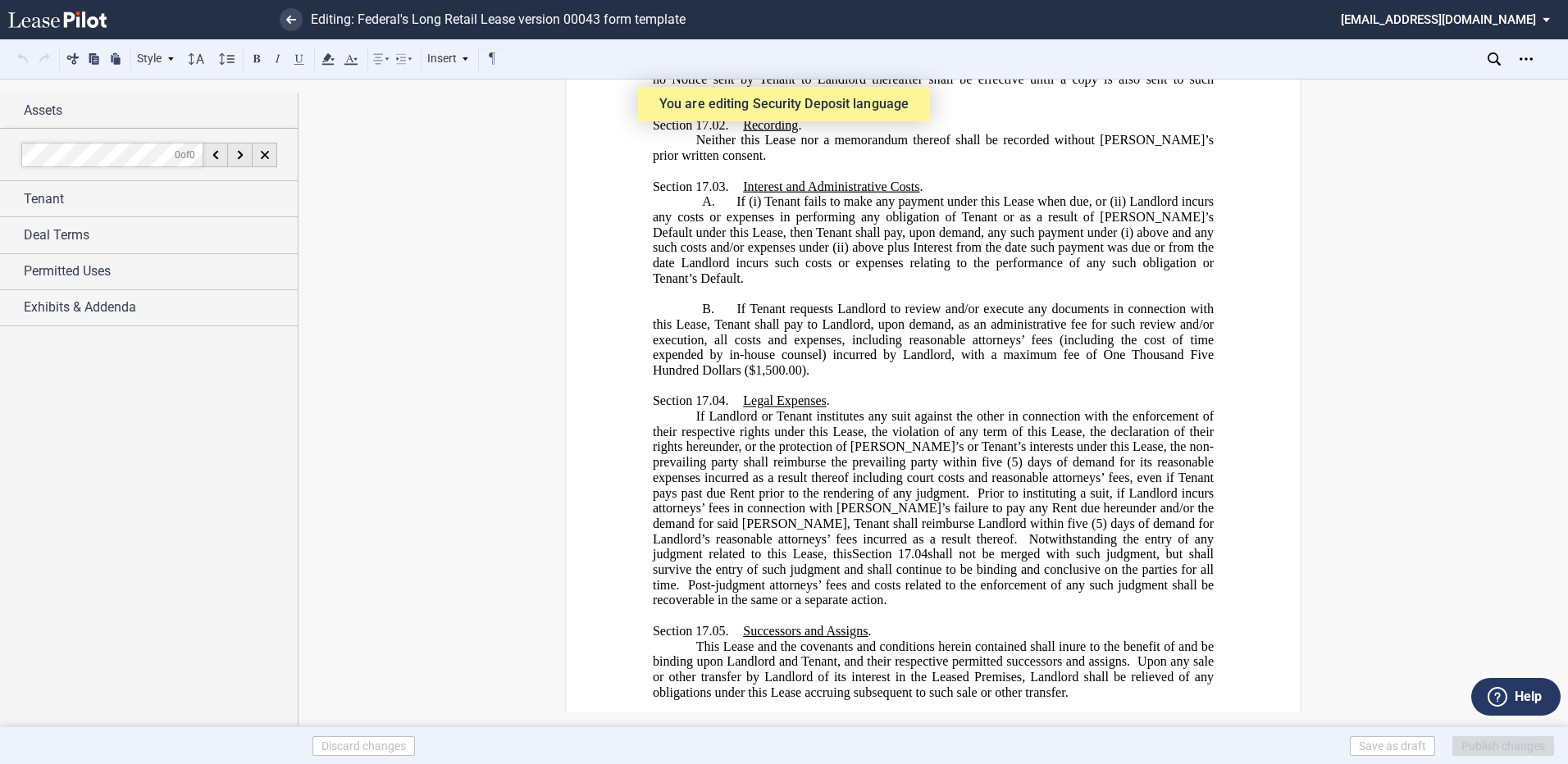
click at [1101, 302] on span "If Tenant requests Landlord to review and/or execute any documents in connectio…" at bounding box center [935, 339] width 564 height 76
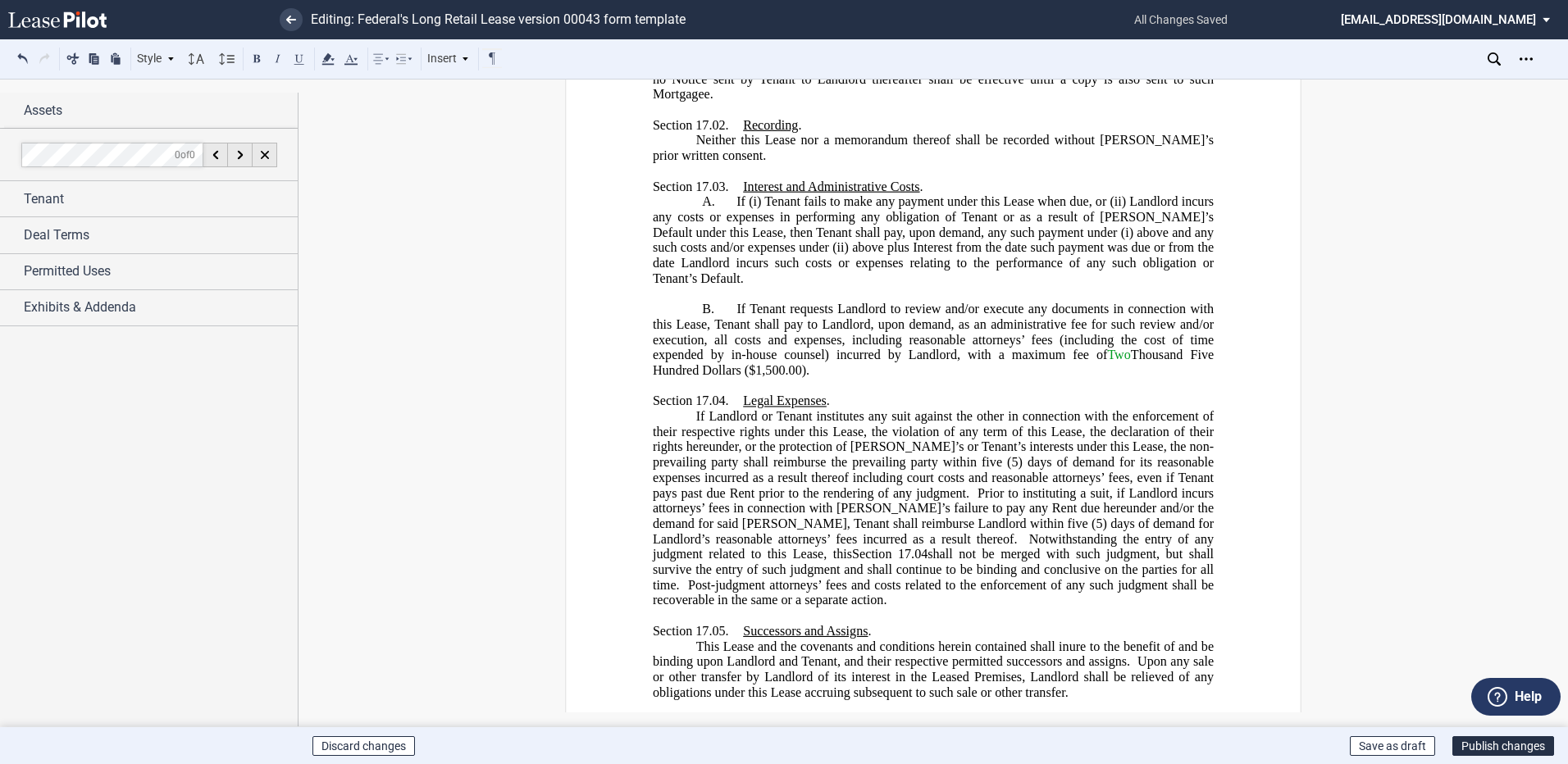
drag, startPoint x: 750, startPoint y: 291, endPoint x: 793, endPoint y: 320, distance: 51.9
click at [757, 363] on span "($1,500.00)." at bounding box center [777, 370] width 65 height 14
click at [755, 363] on span "($1,500.00)." at bounding box center [777, 370] width 65 height 14
click at [761, 378] on p "﻿" at bounding box center [933, 385] width 561 height 15
click at [752, 363] on span "($1,500.00)." at bounding box center [777, 370] width 65 height 14
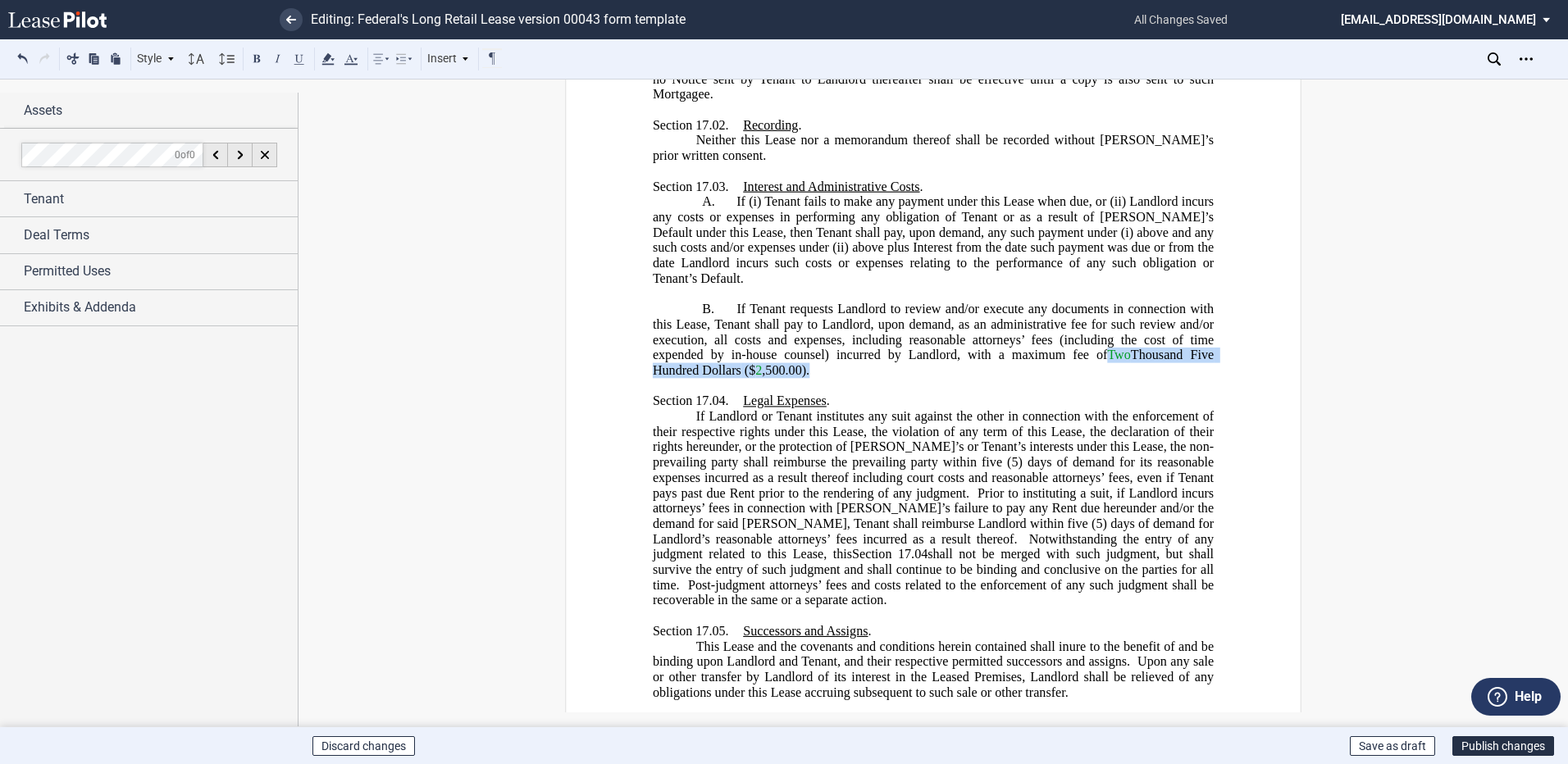
click at [1095, 302] on p "B. If Tenant requests Landlord to review and/or execute any documents in connec…" at bounding box center [933, 340] width 561 height 77
click at [901, 286] on p "﻿" at bounding box center [933, 293] width 561 height 15
click at [167, 53] on div "Style" at bounding box center [155, 58] width 42 height 21
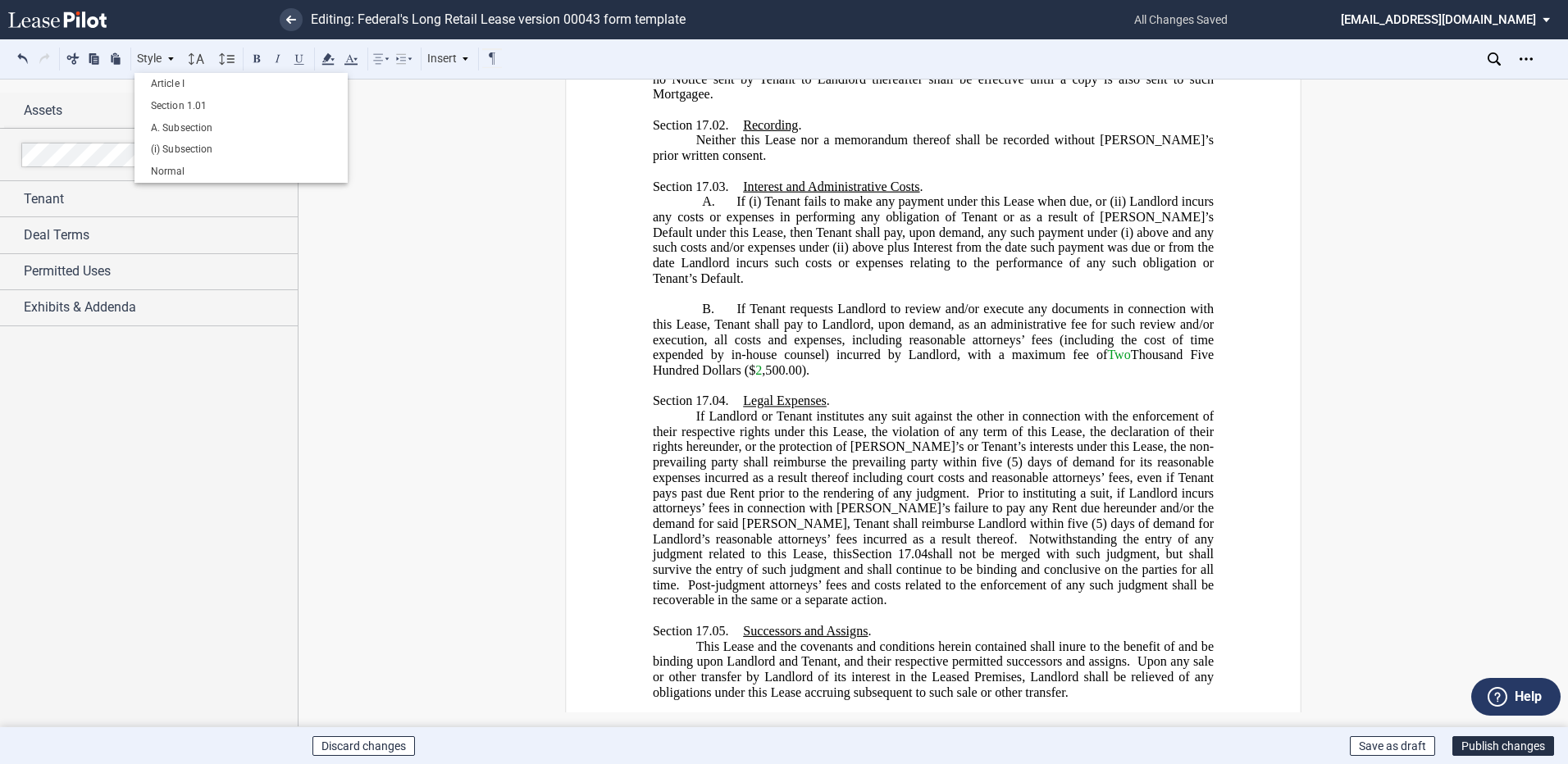
click at [831, 302] on span "If Tenant requests Landlord to review and/or execute any documents in connectio…" at bounding box center [935, 339] width 564 height 76
click at [816, 485] on span "Prior to instituting a suit, if Landlord incurs attorneys’ fees in connection w…" at bounding box center [935, 507] width 564 height 45
click at [1491, 59] on icon at bounding box center [1494, 59] width 13 height 13
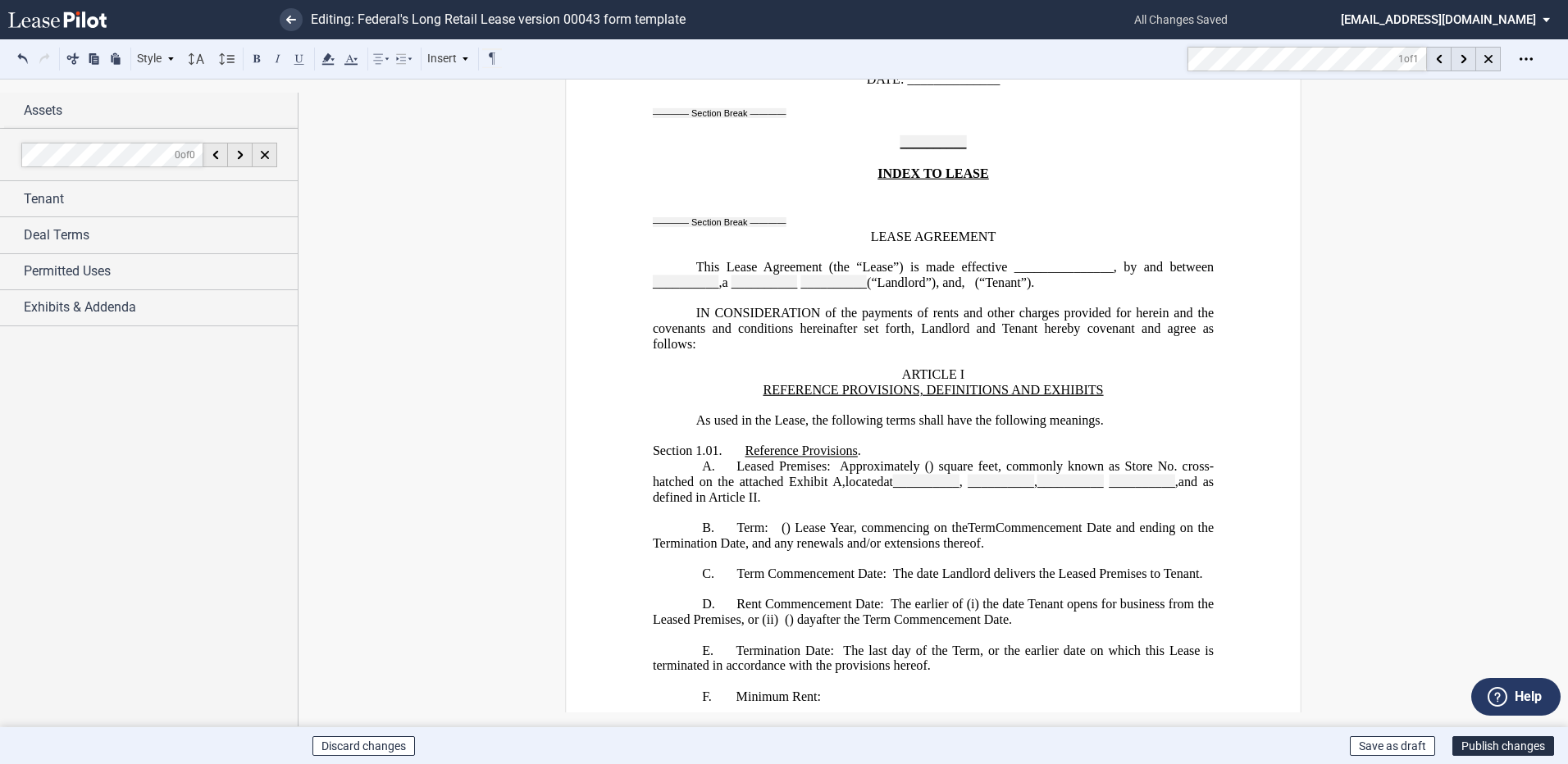
scroll to position [4087, 0]
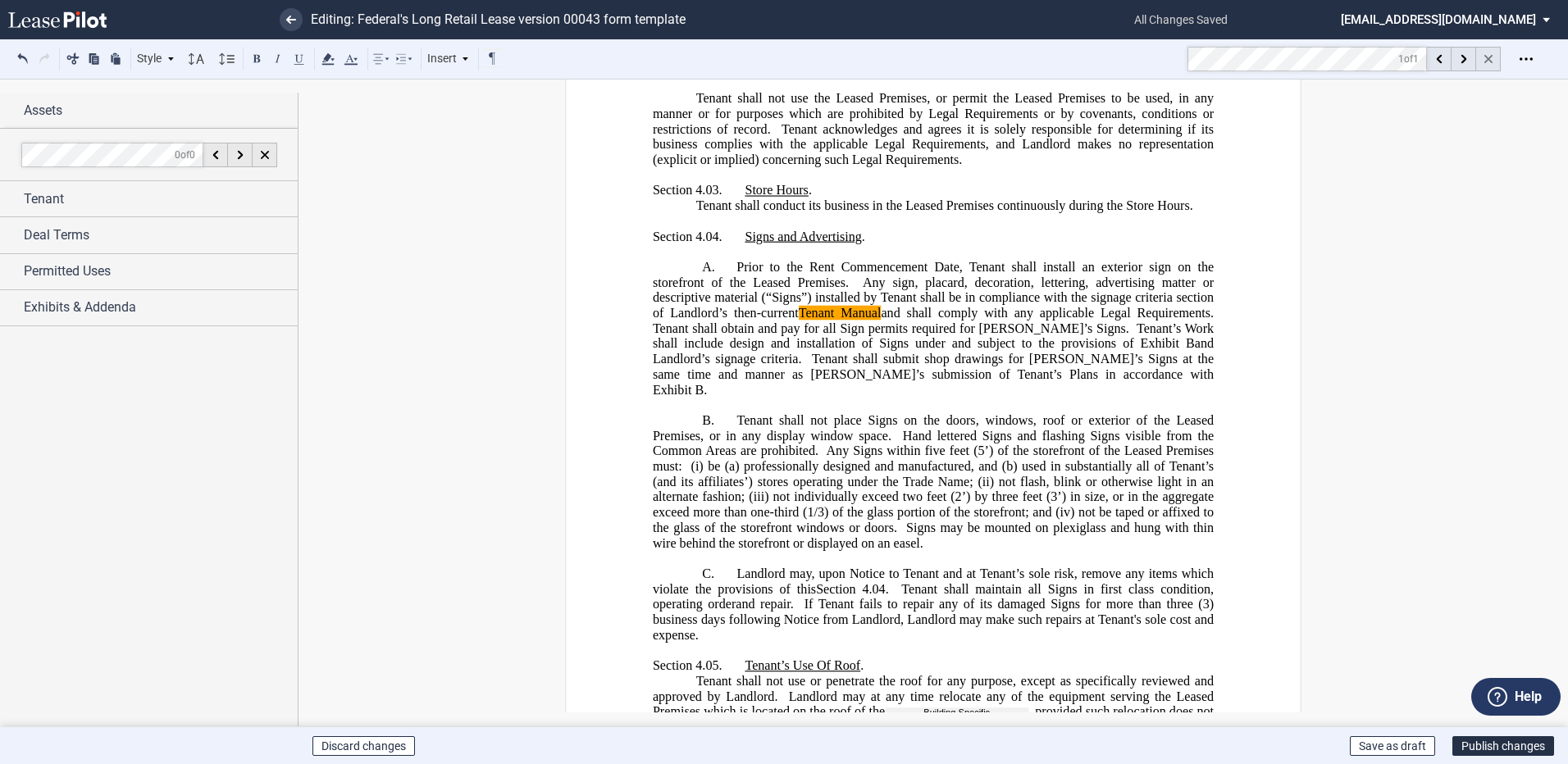
click at [1486, 54] on div at bounding box center [1488, 59] width 25 height 25
click at [1489, 744] on button "Publish changes" at bounding box center [1503, 746] width 102 height 20
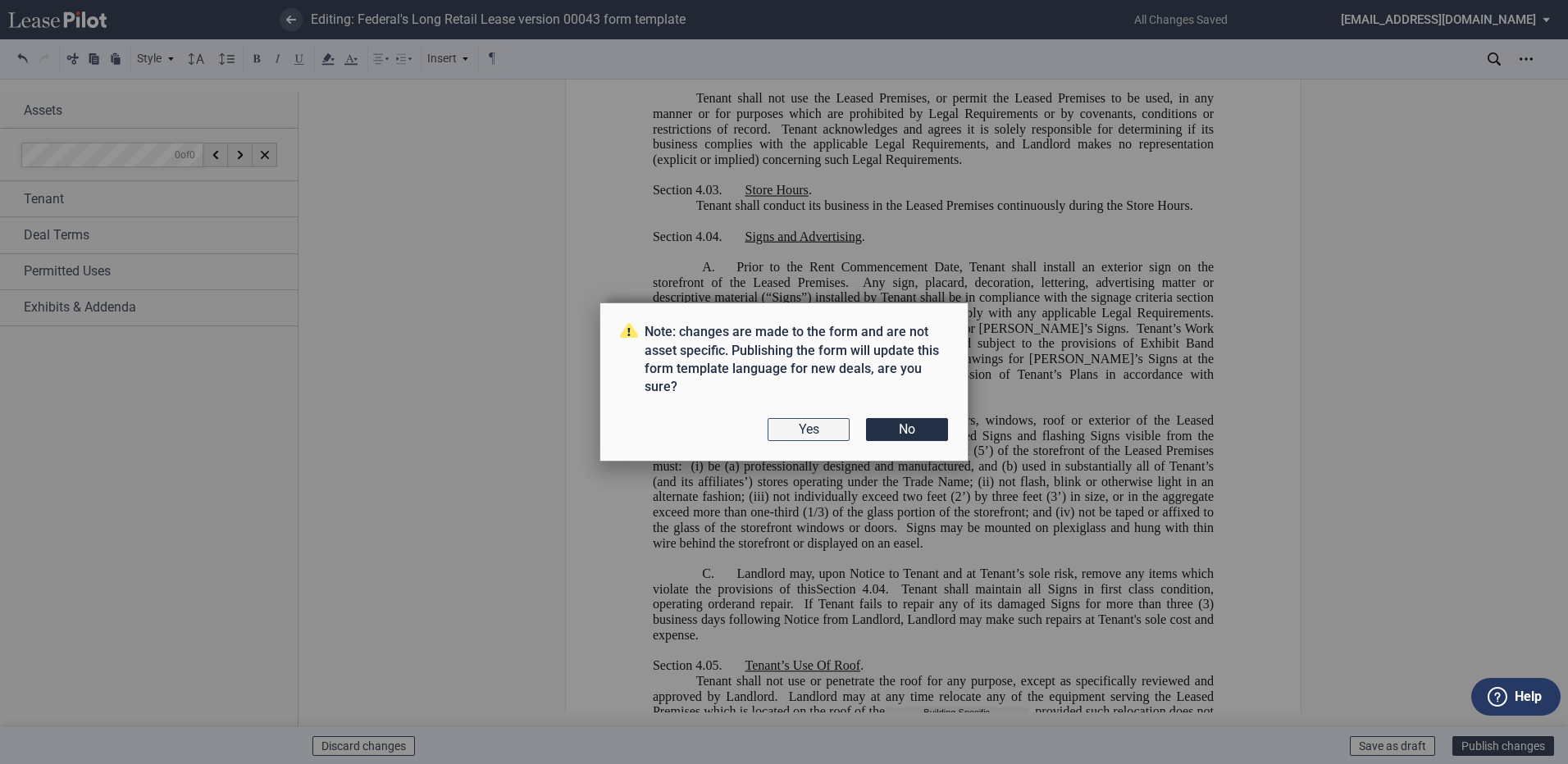
click at [793, 426] on button "Yes" at bounding box center [808, 429] width 82 height 23
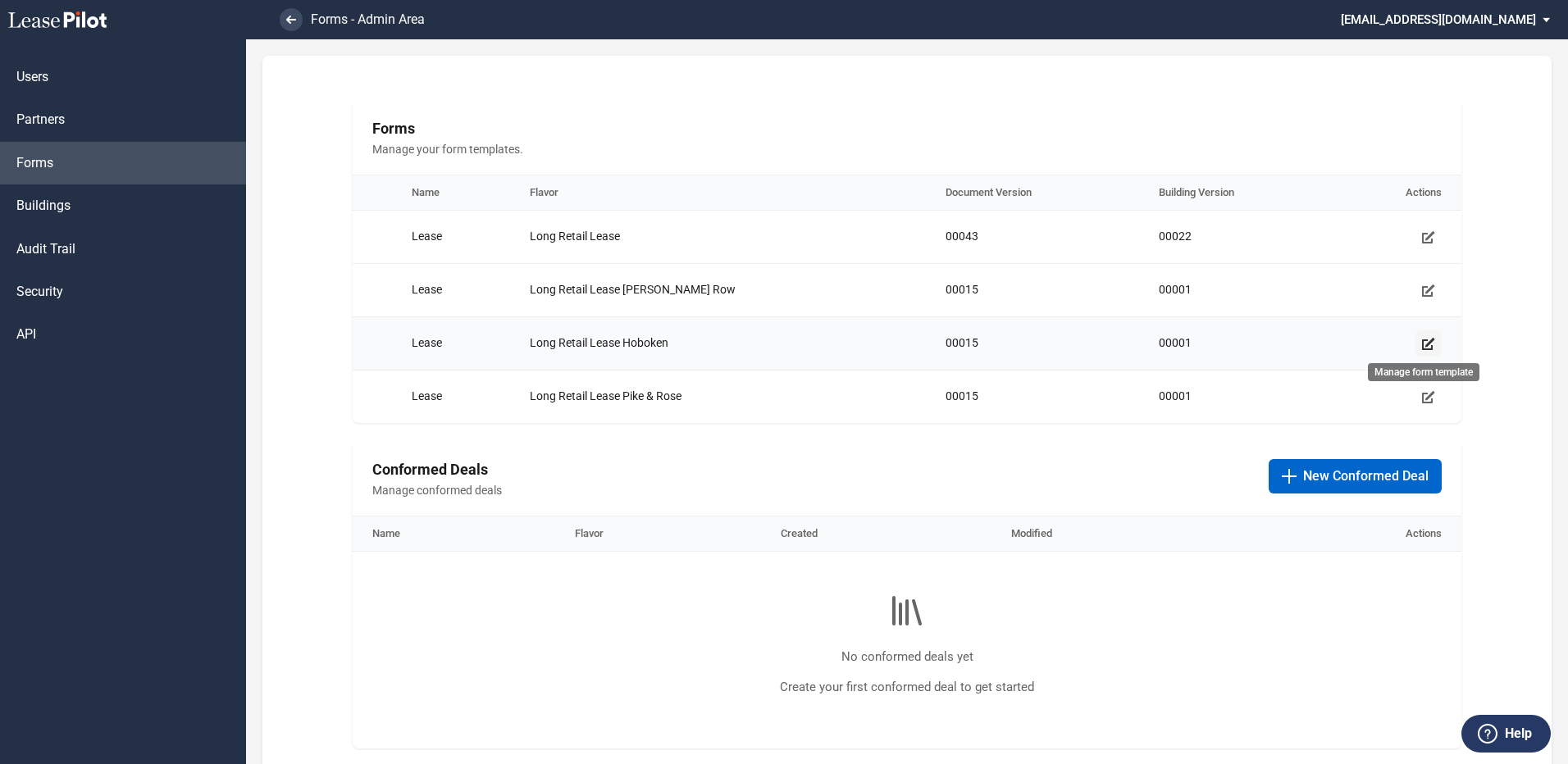
click at [1428, 342] on icon "Manage form template" at bounding box center [1429, 343] width 13 height 13
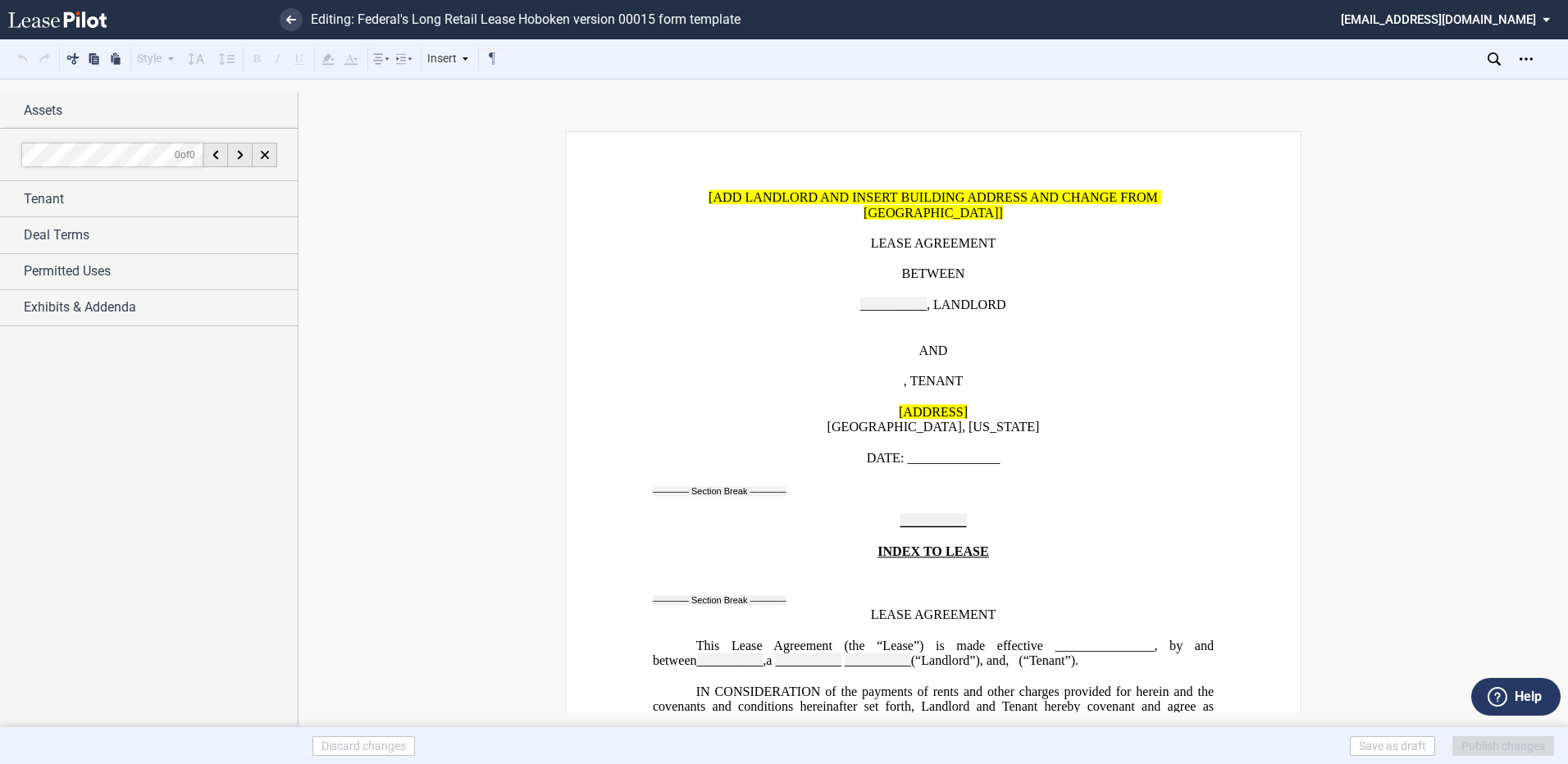
click at [1050, 319] on p "﻿" at bounding box center [933, 320] width 561 height 15
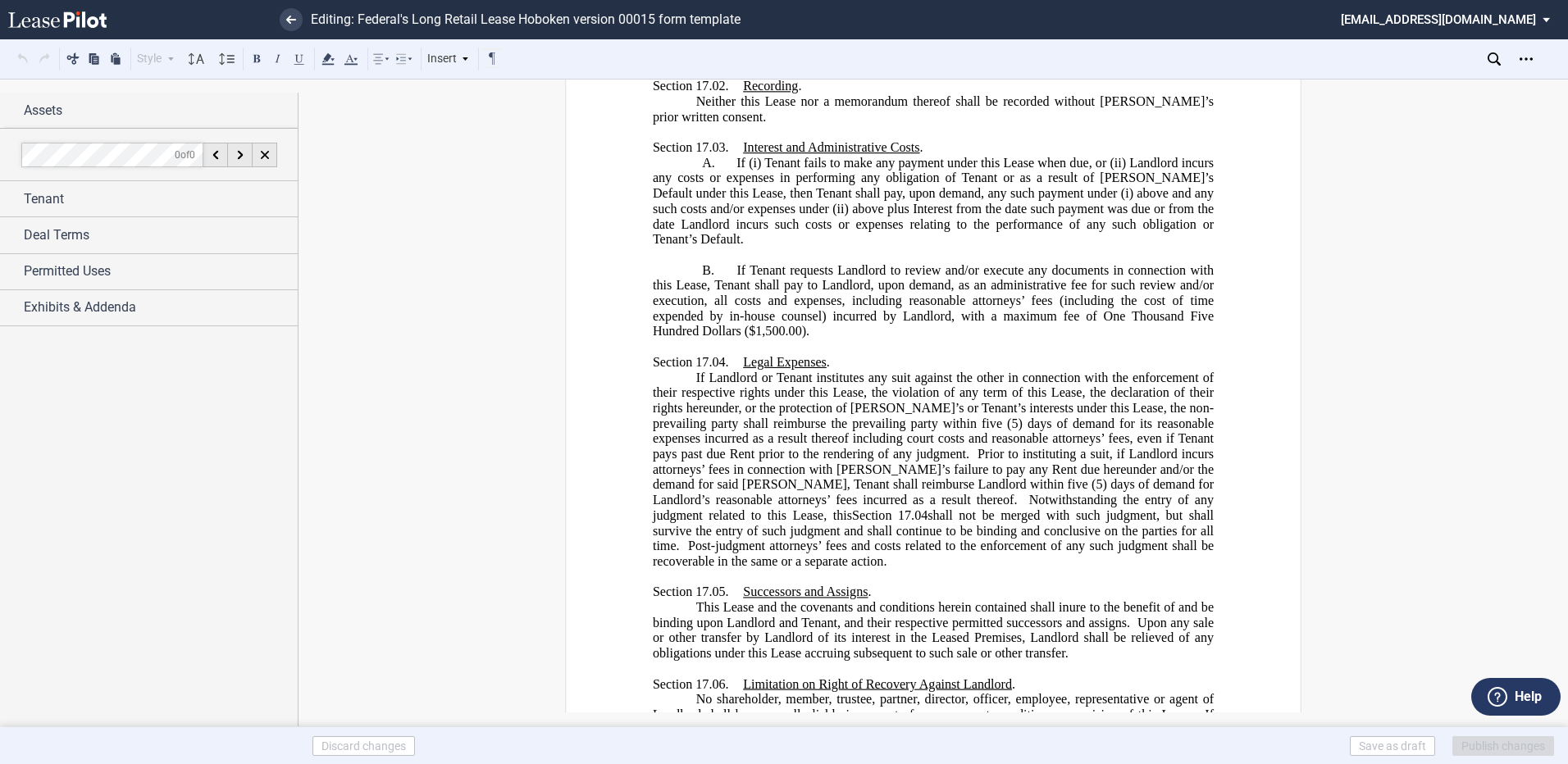
scroll to position [19465, 0]
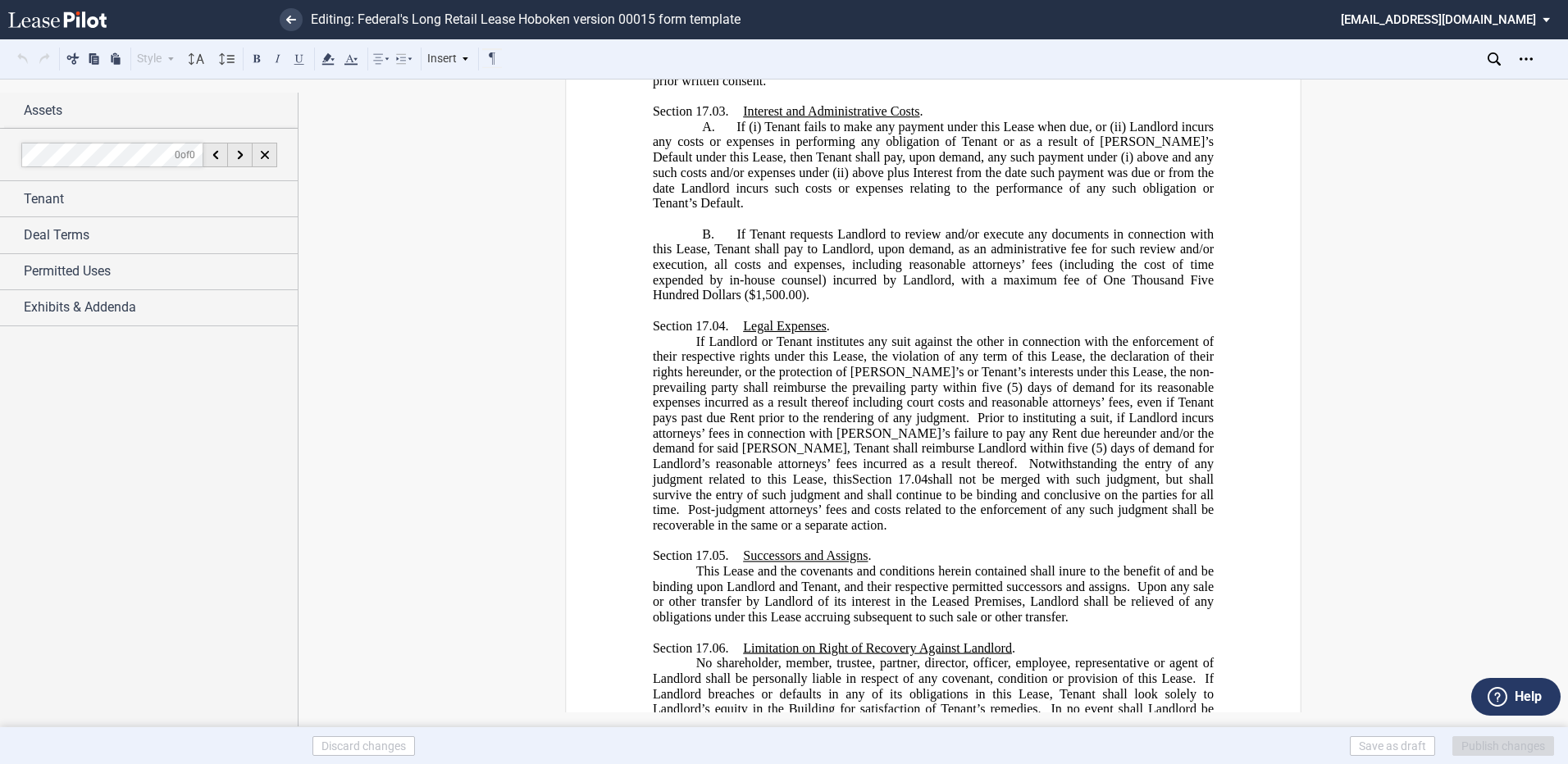
click at [1100, 248] on span "If Tenant requests Landlord to review and/or execute any documents in connectio…" at bounding box center [935, 264] width 564 height 76
click at [752, 288] on span "($1,500.00)." at bounding box center [777, 294] width 65 height 14
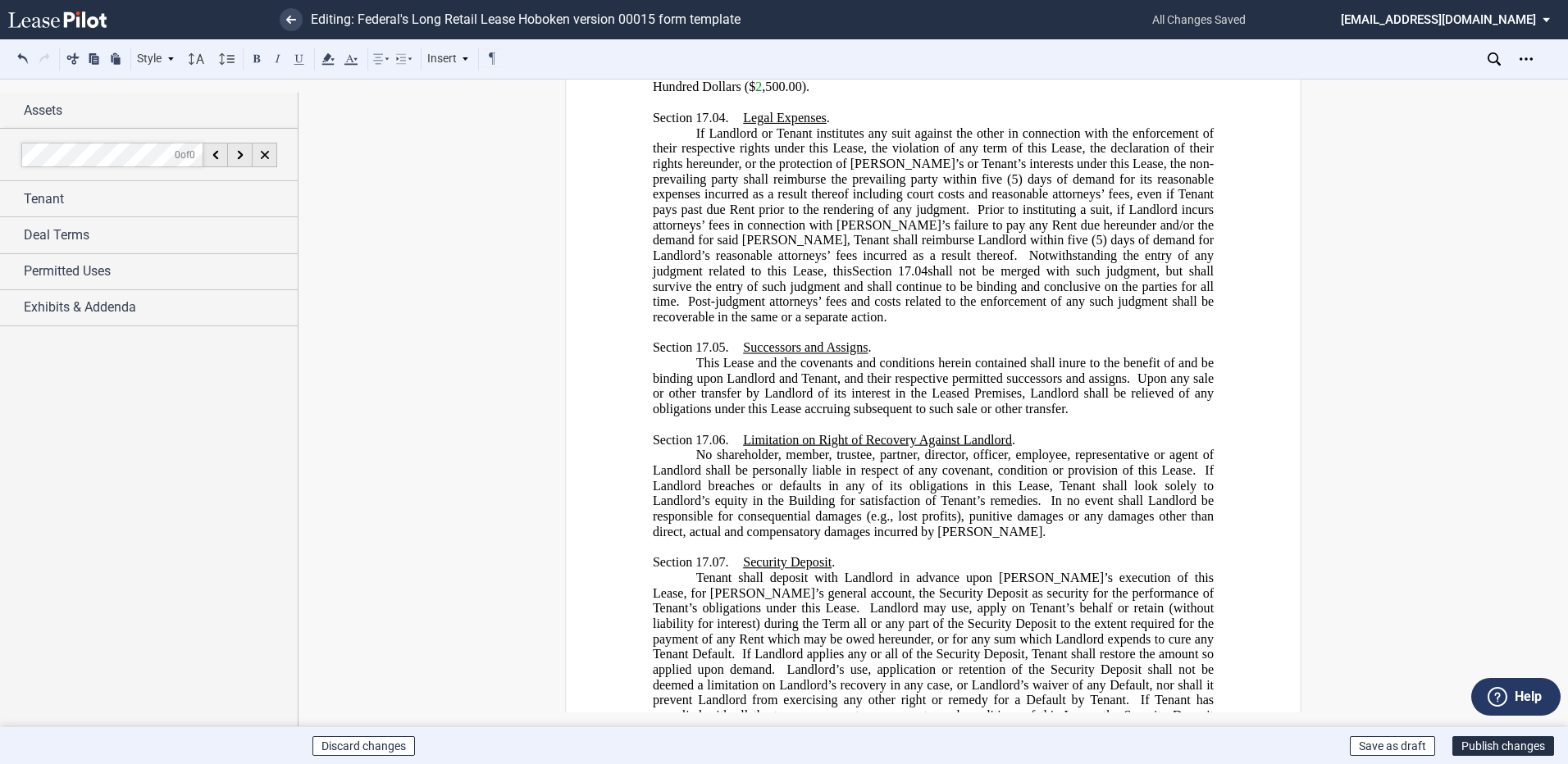
scroll to position [19875, 0]
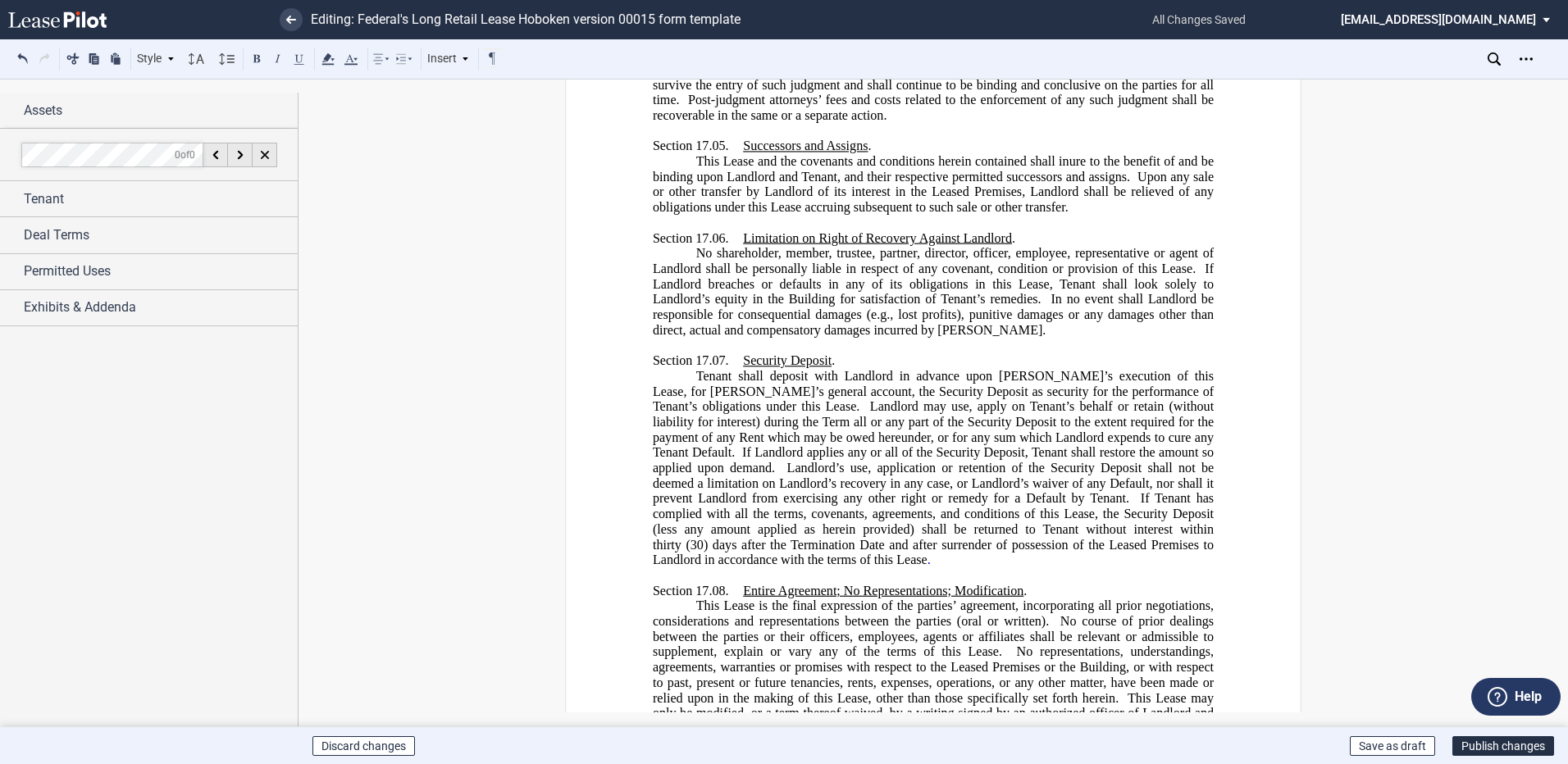
click at [1065, 491] on span "If Tenant has complied with all the terms, covenants, agreements, and condition…" at bounding box center [935, 521] width 564 height 60
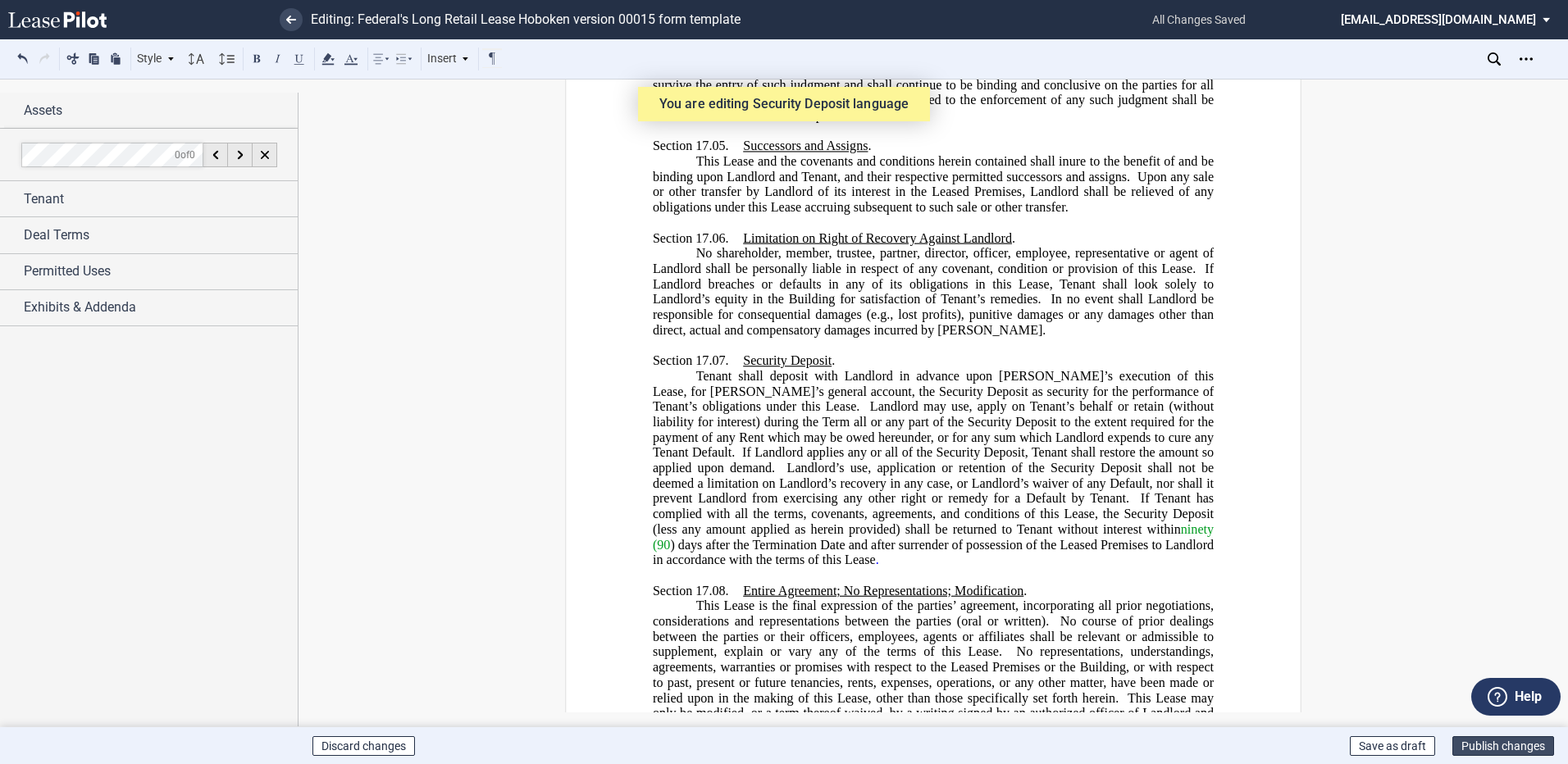
click at [1480, 744] on button "Publish changes" at bounding box center [1503, 746] width 102 height 20
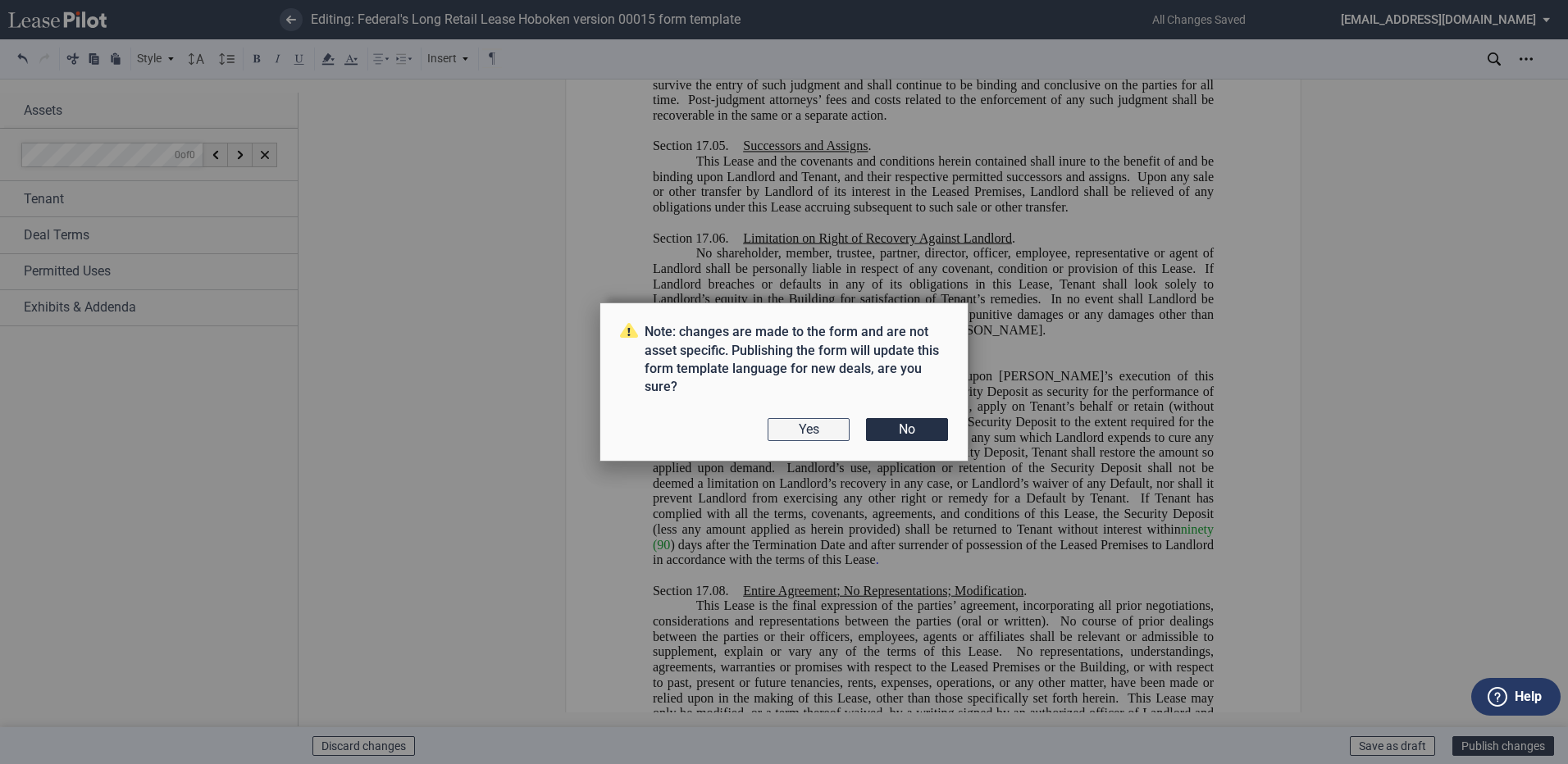
click at [781, 433] on button "Yes" at bounding box center [808, 429] width 82 height 23
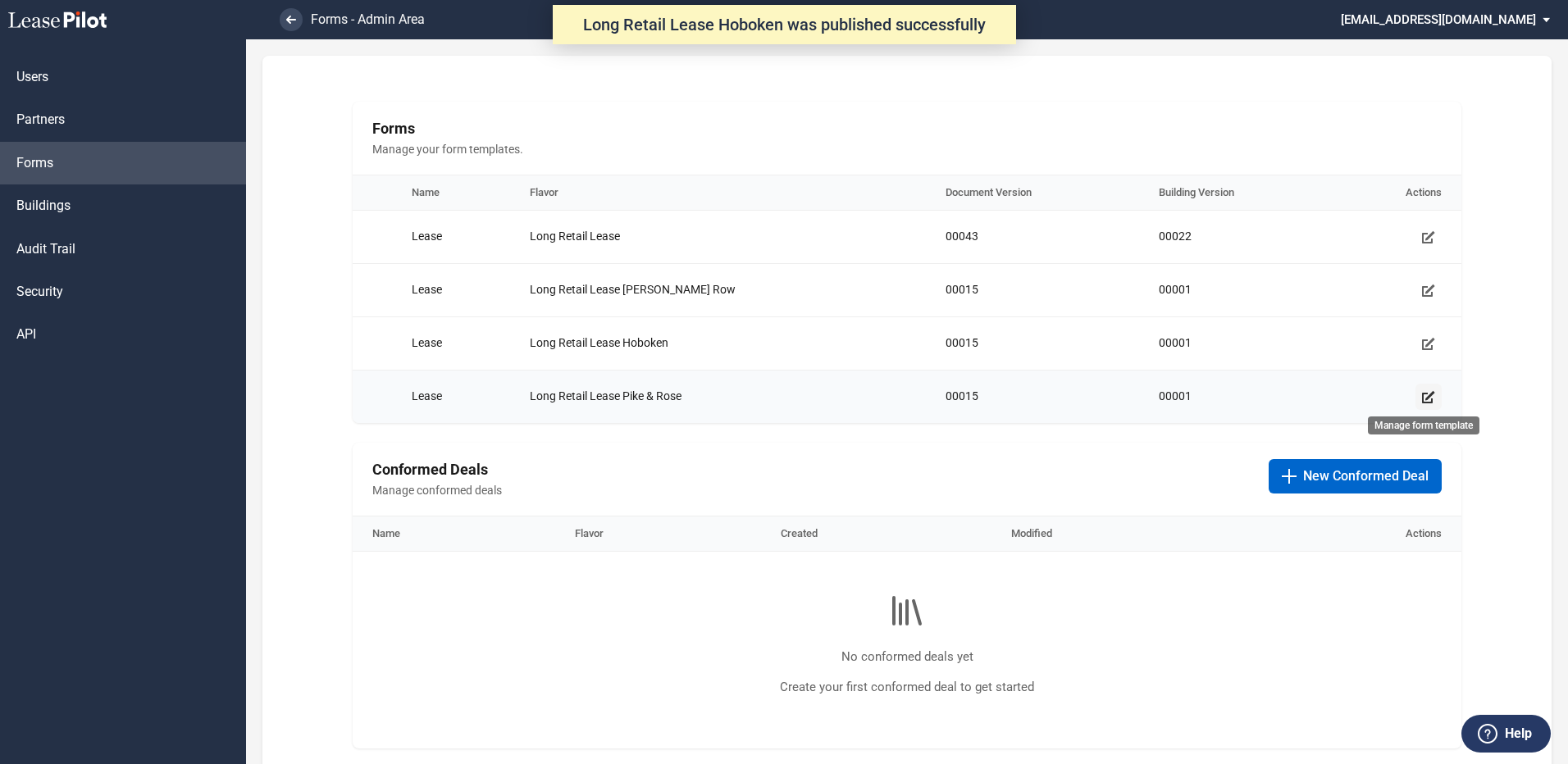
click at [1423, 395] on icon "Manage form template" at bounding box center [1429, 397] width 13 height 13
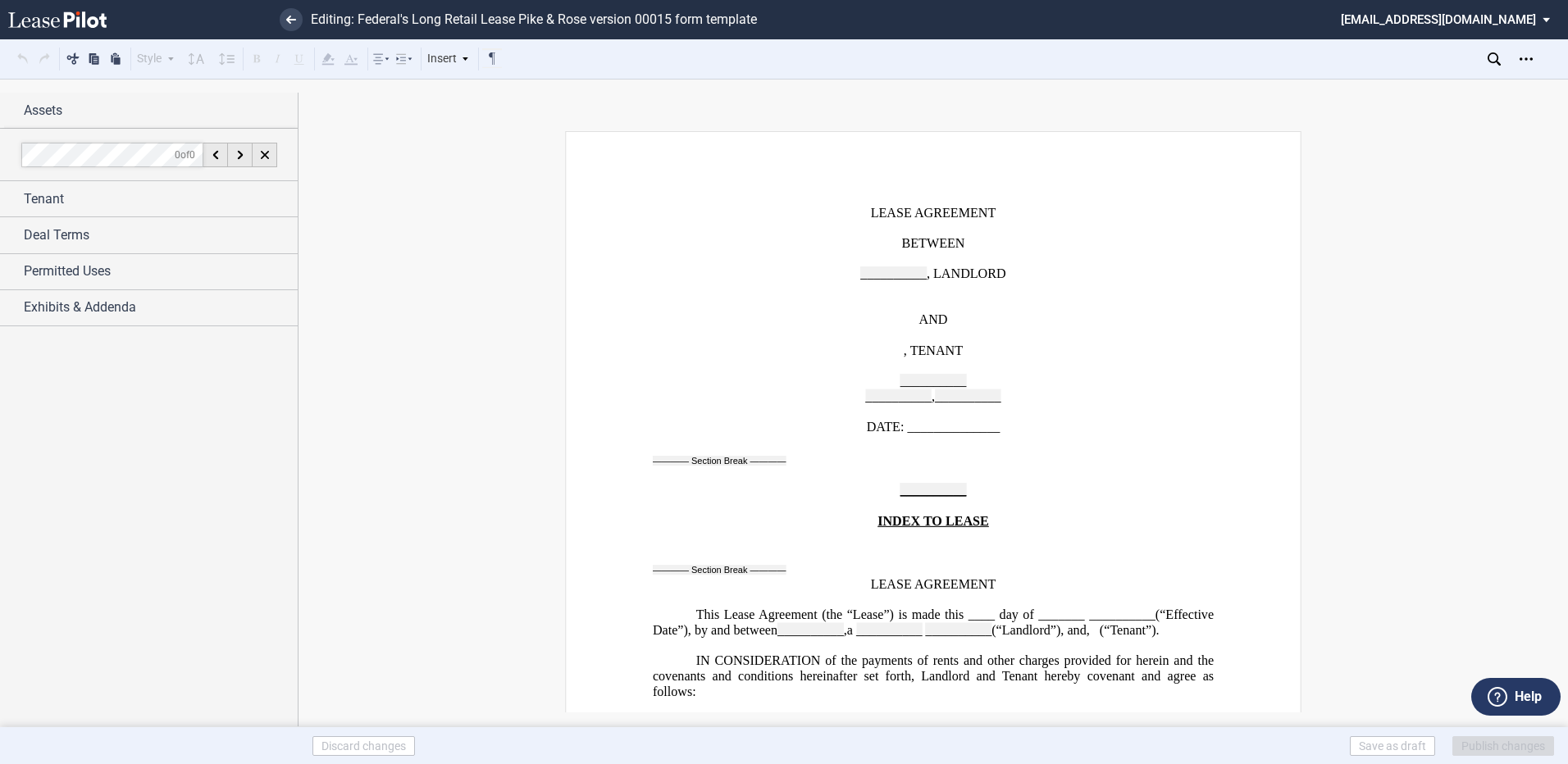
drag, startPoint x: 1030, startPoint y: 278, endPoint x: 1567, endPoint y: 126, distance: 558.1
click at [1030, 278] on p "__________ , LANDLORD" at bounding box center [933, 274] width 561 height 15
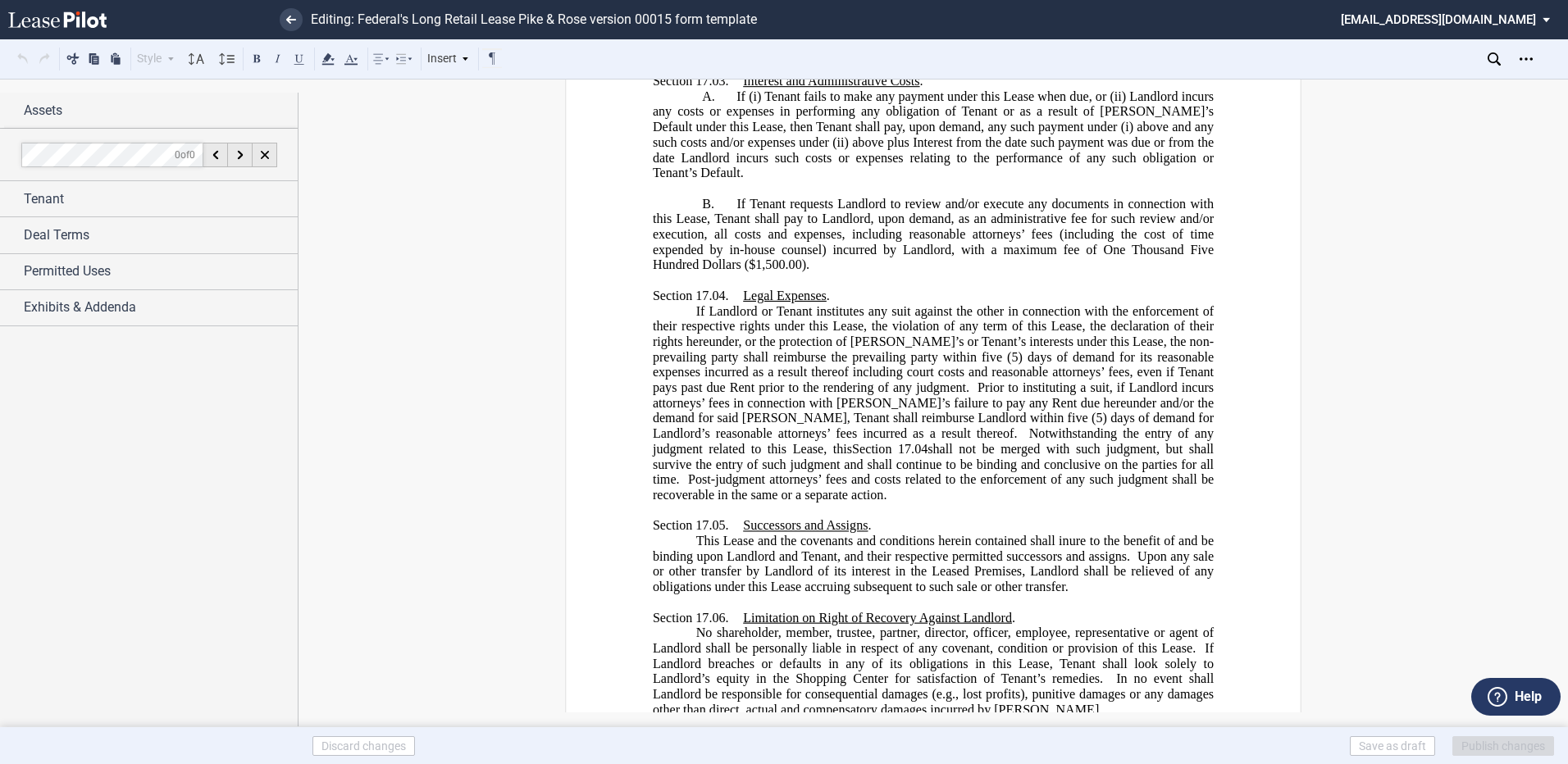
scroll to position [25505, 0]
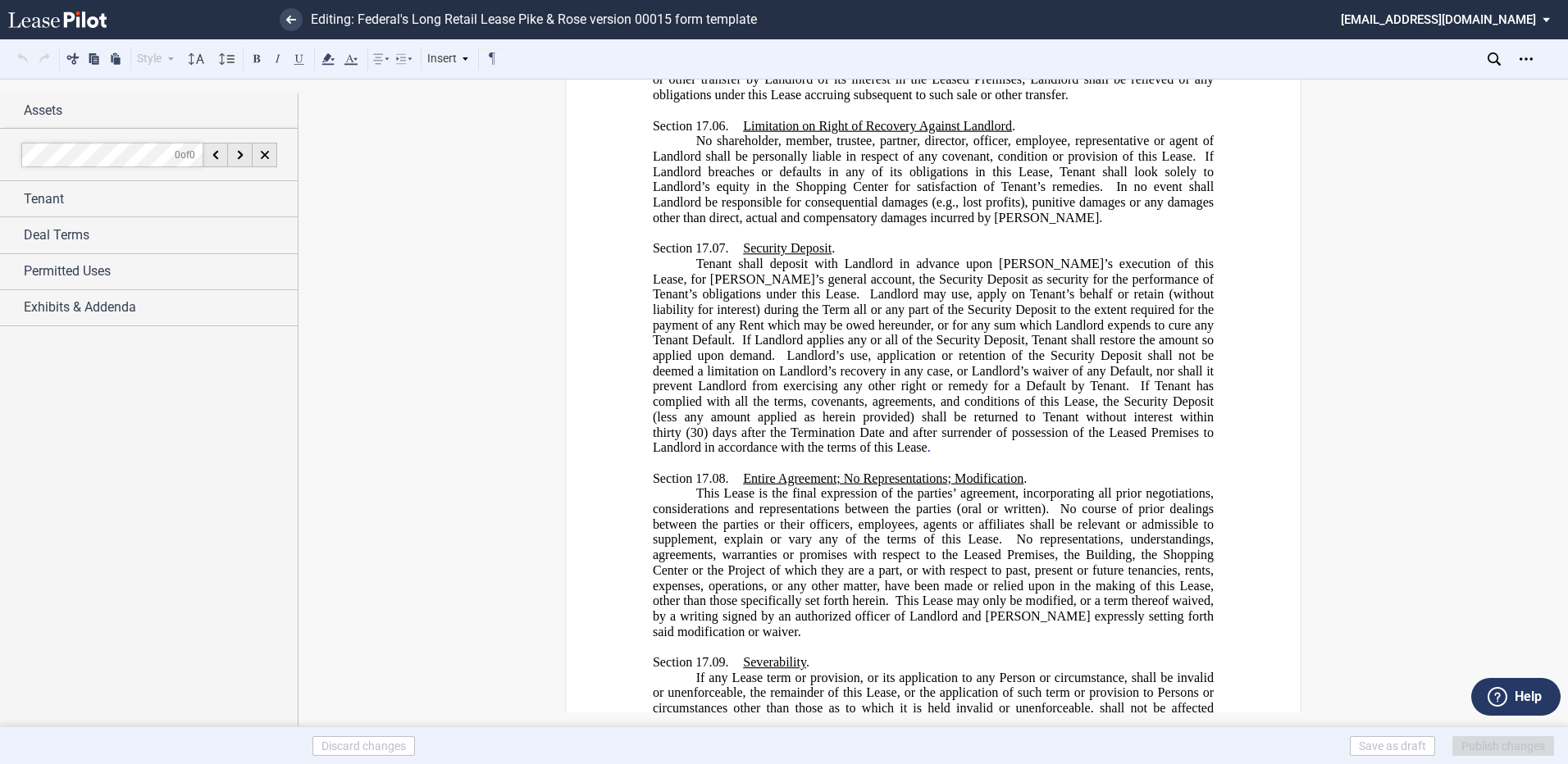
click at [1065, 379] on span "If Tenant has complied with all the terms, covenants, agreements, and condition…" at bounding box center [935, 408] width 564 height 60
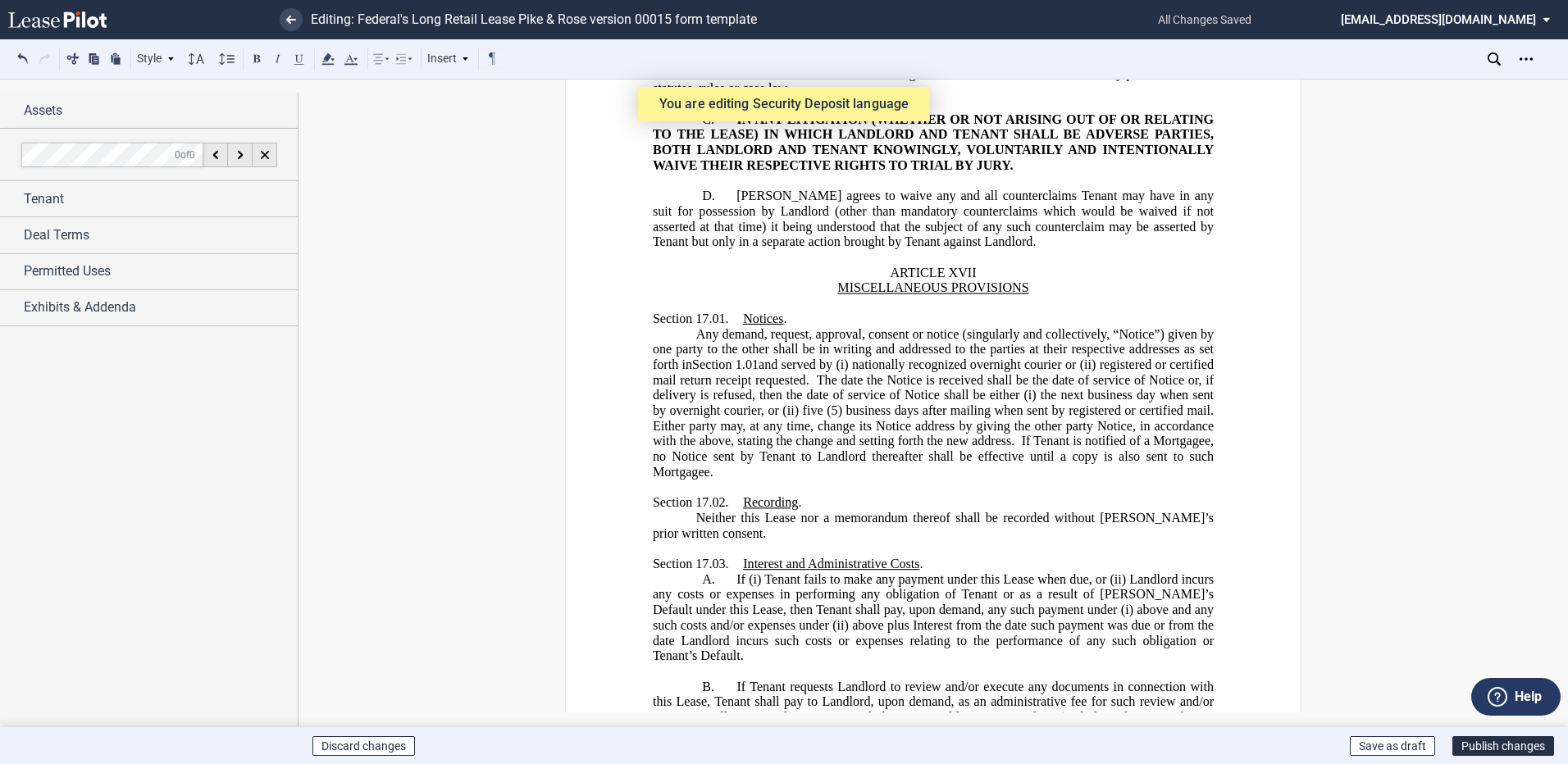
scroll to position [24725, 0]
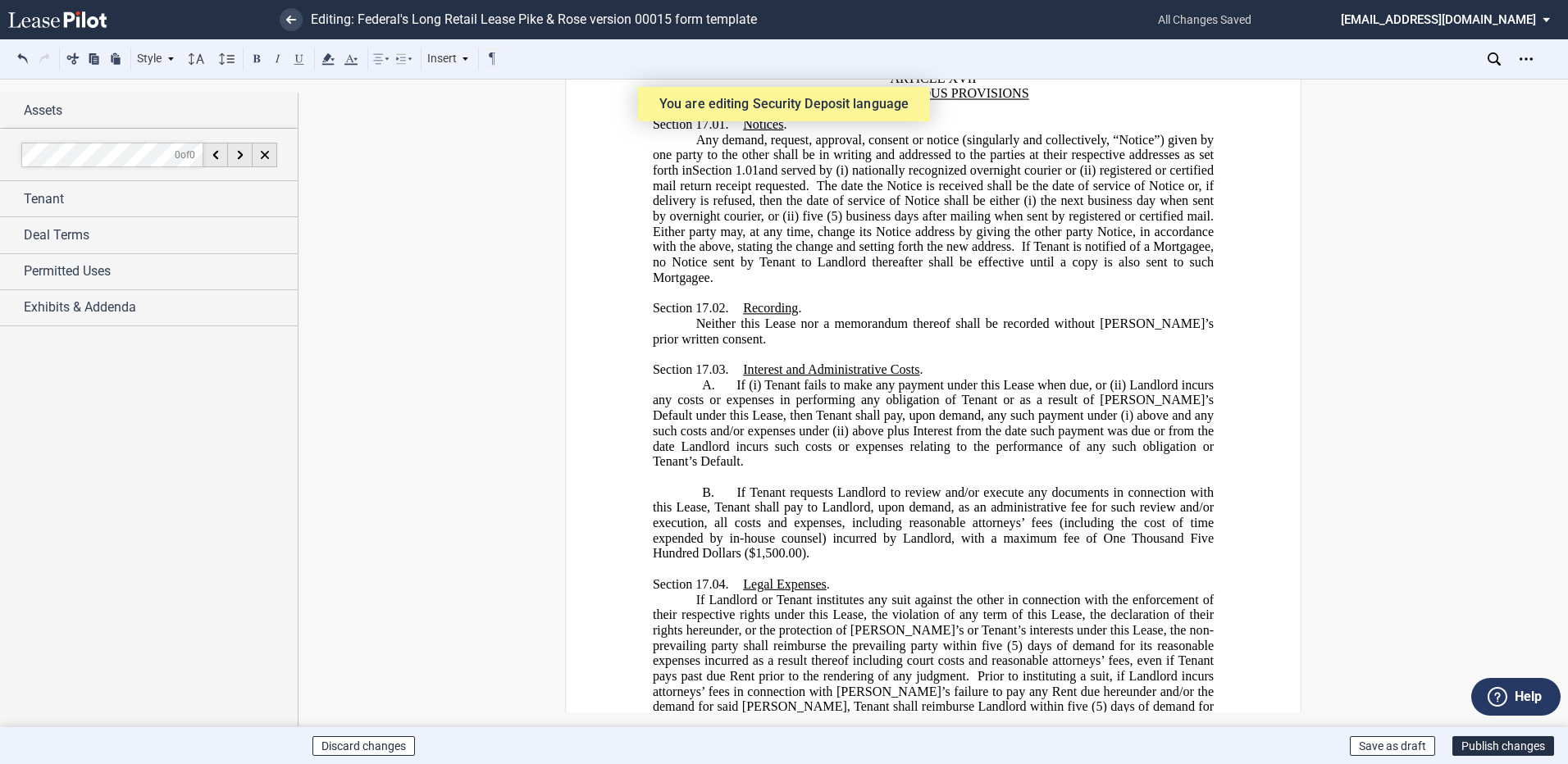
click at [1099, 484] on span "If Tenant requests Landlord to review and/or execute any documents in connectio…" at bounding box center [935, 521] width 564 height 76
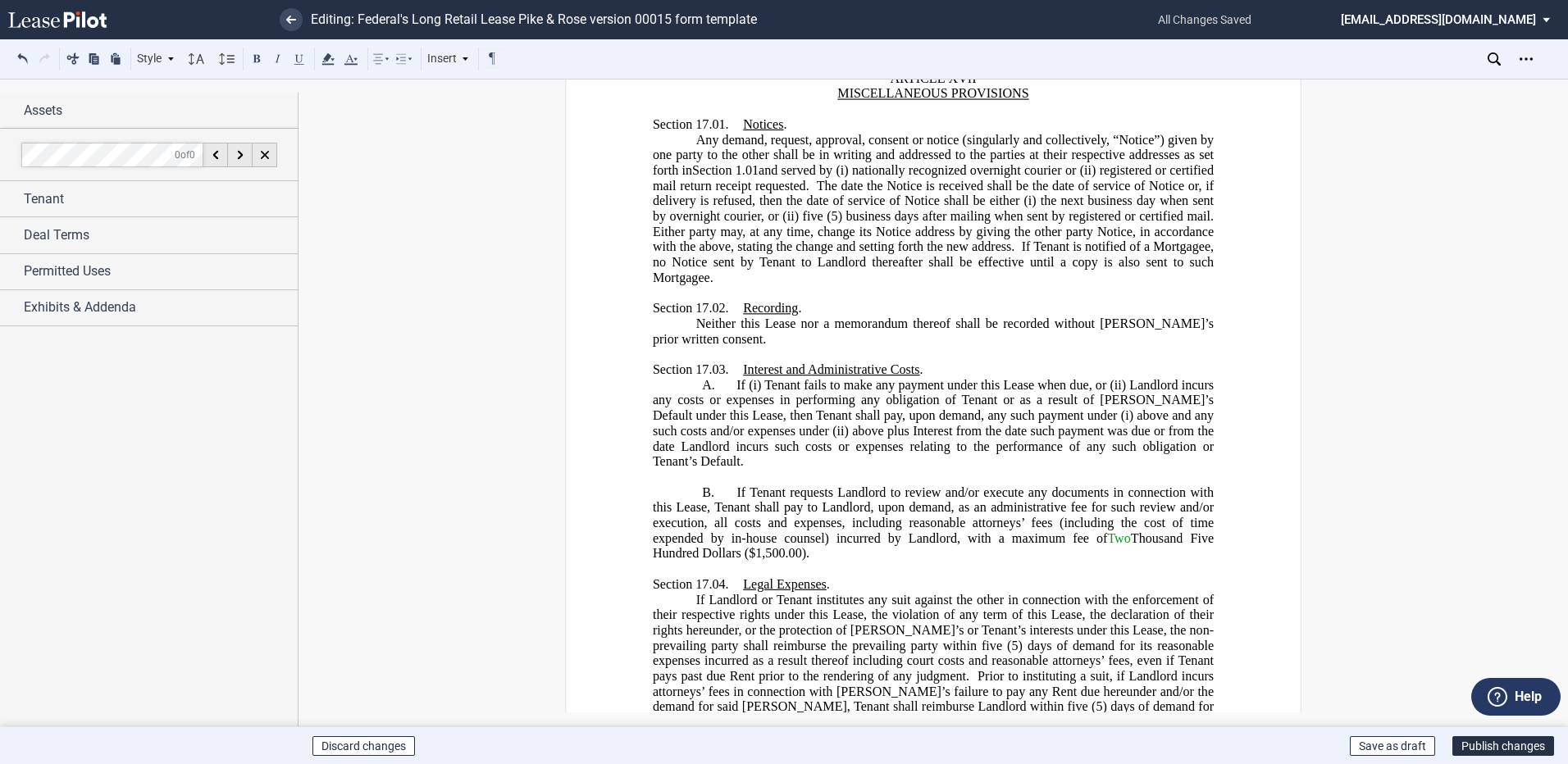
drag, startPoint x: 751, startPoint y: 399, endPoint x: 772, endPoint y: 412, distance: 24.7
click at [753, 546] on span "($1,500.00)." at bounding box center [777, 553] width 65 height 14
click at [1500, 746] on button "Publish changes" at bounding box center [1503, 746] width 102 height 20
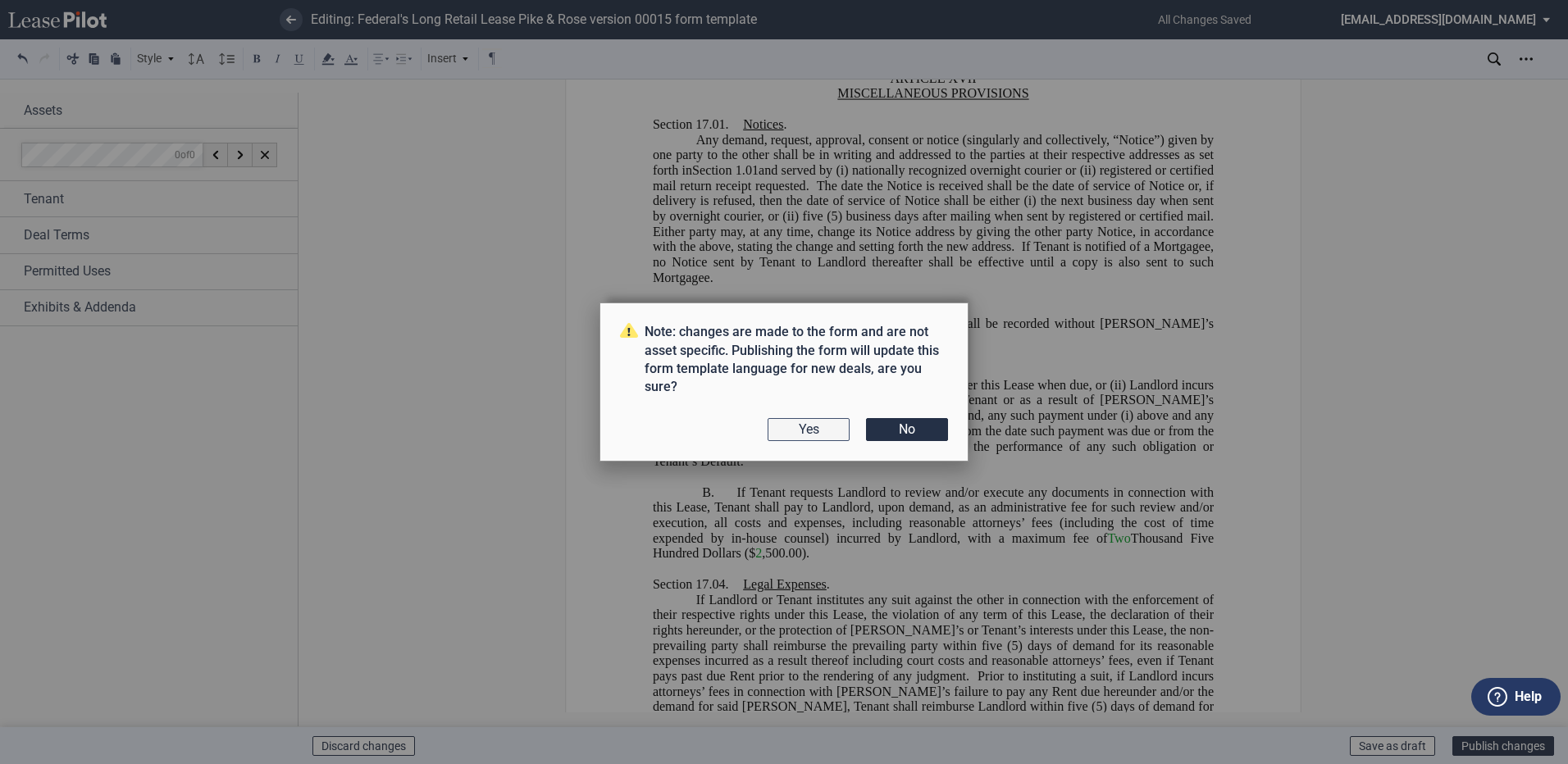
click at [817, 425] on button "Yes" at bounding box center [808, 429] width 82 height 23
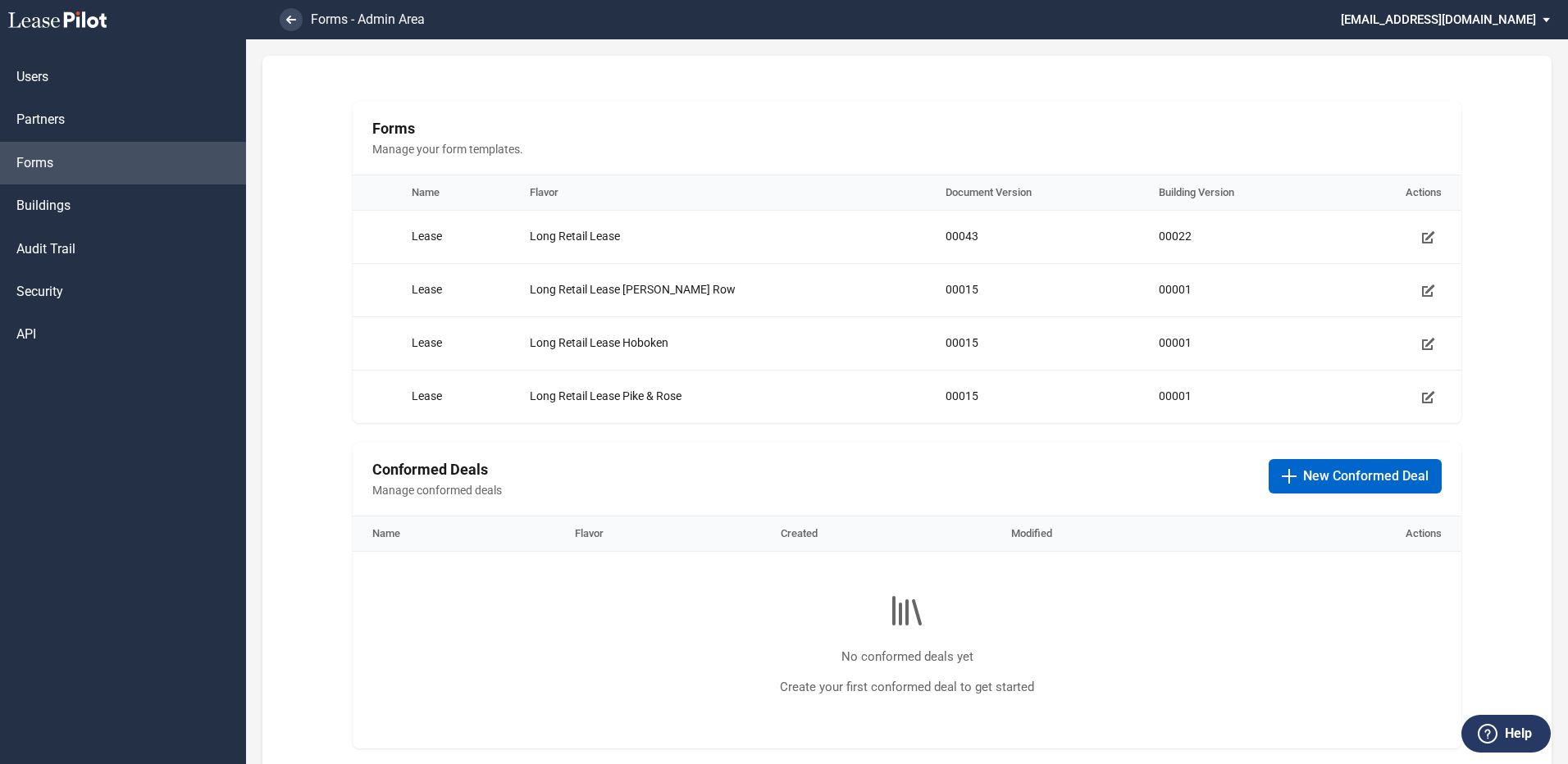
click at [1507, 14] on md-select "[EMAIL_ADDRESS][DOMAIN_NAME] Admin Area Settings Sign Out" at bounding box center [1451, 18] width 224 height 36
click at [1066, 59] on md-backdrop at bounding box center [784, 382] width 1568 height 764
